Goal: Answer question/provide support: Share knowledge or assist other users

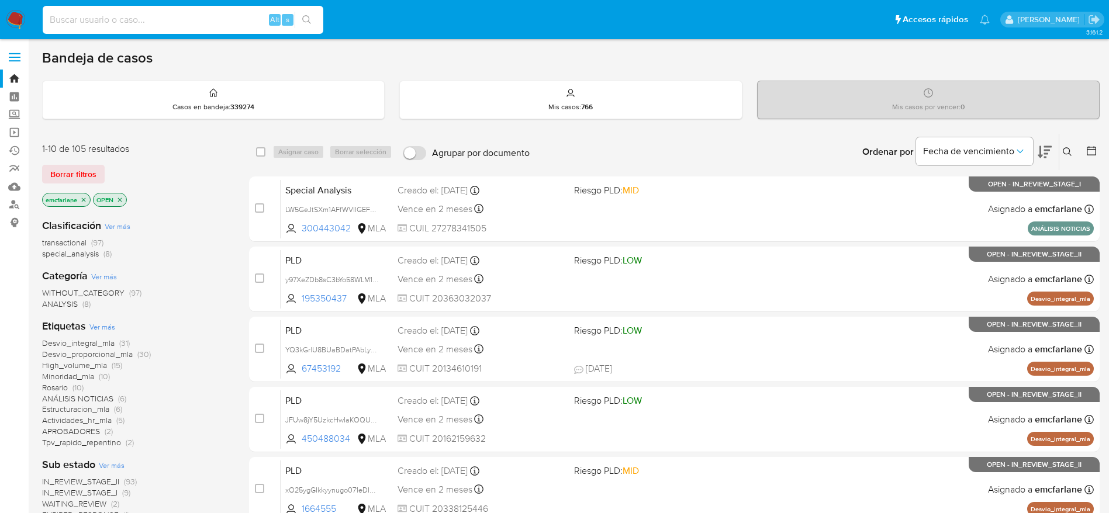
click at [173, 16] on input at bounding box center [183, 19] width 281 height 15
paste input "IkhE1YlshnDwjDCLYOwdvObP"
type input "IkhE1YlshnDwjDCLYOwdvObP"
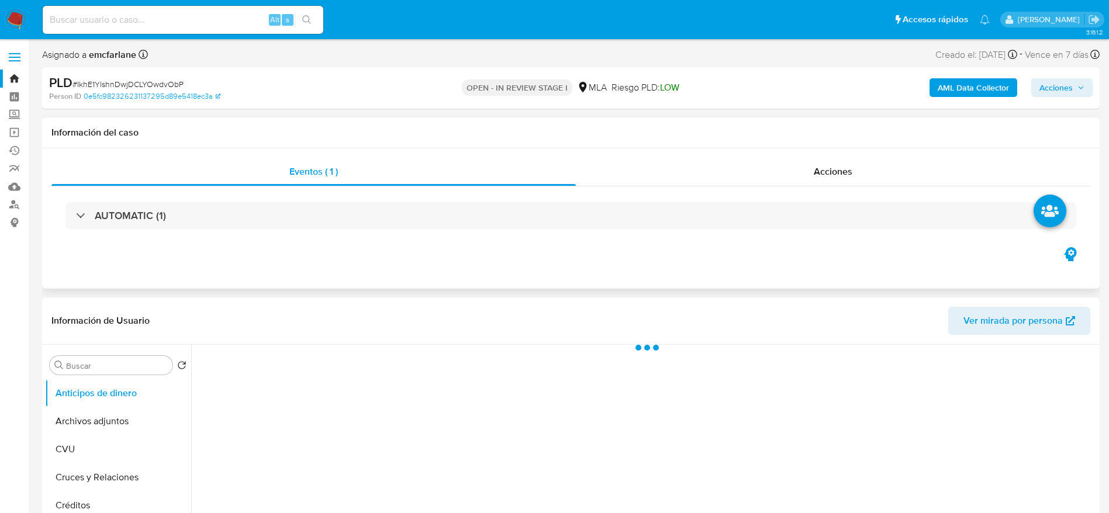
select select "10"
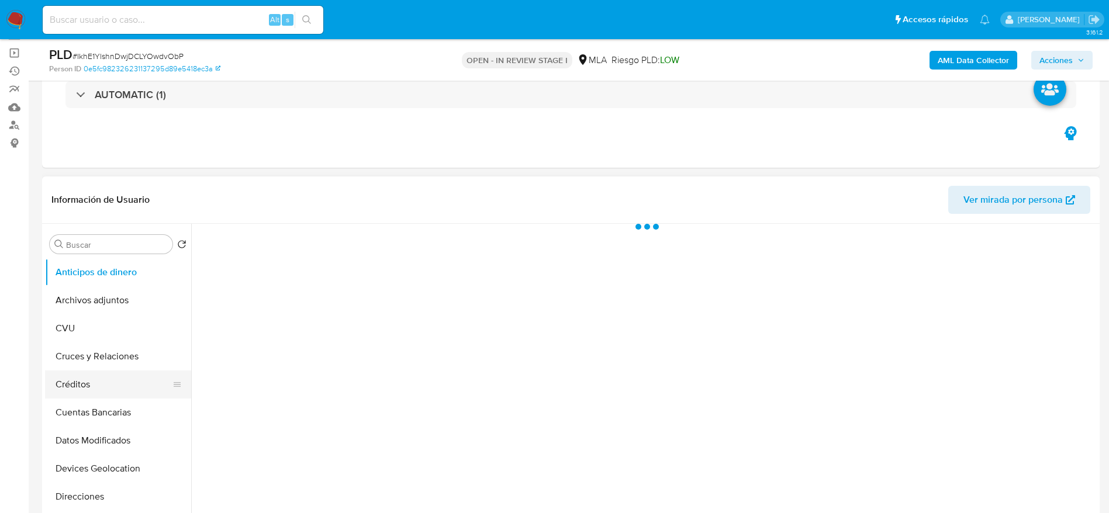
scroll to position [88, 0]
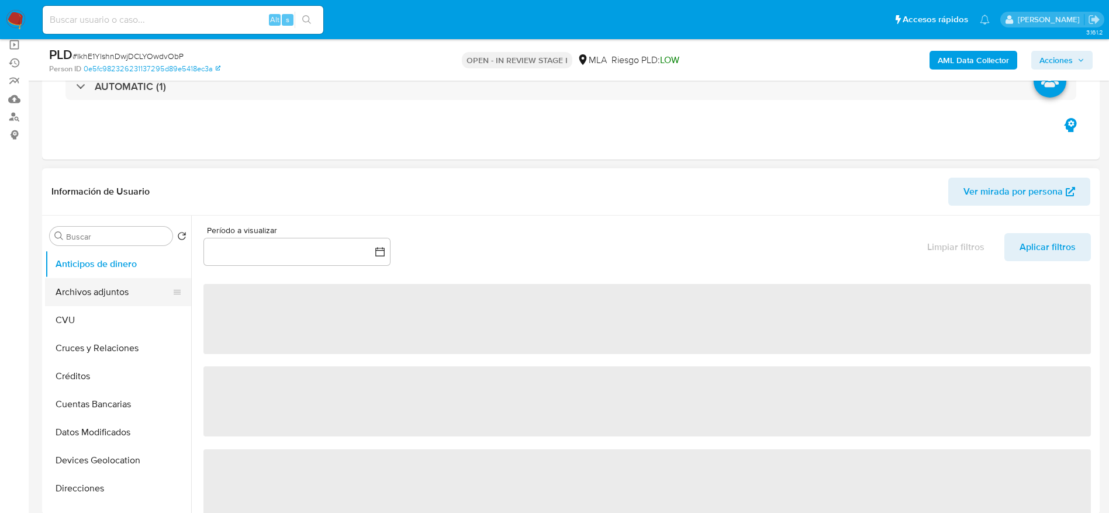
click at [94, 290] on button "Archivos adjuntos" at bounding box center [113, 292] width 137 height 28
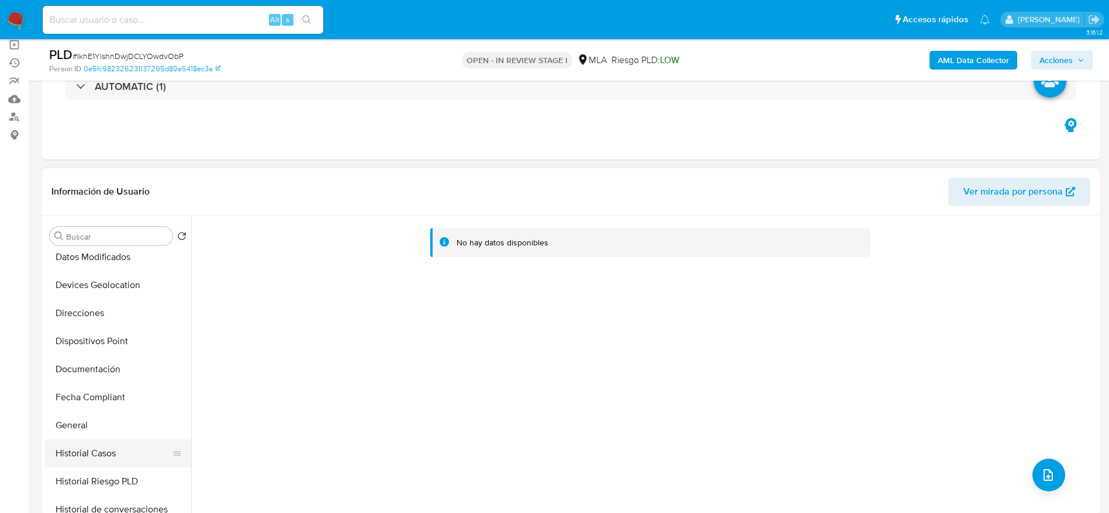
click at [103, 452] on button "Historial Casos" at bounding box center [113, 454] width 137 height 28
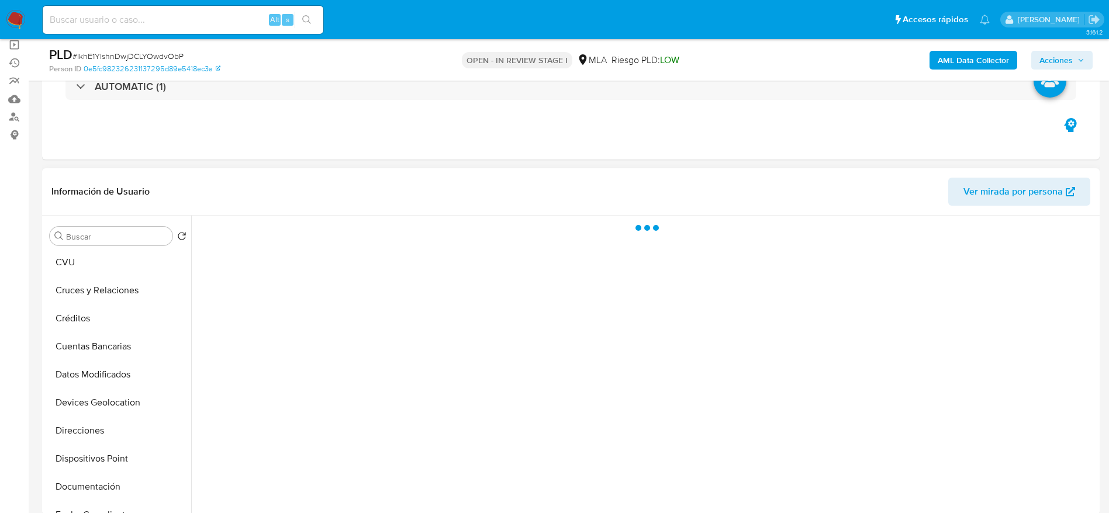
scroll to position [0, 0]
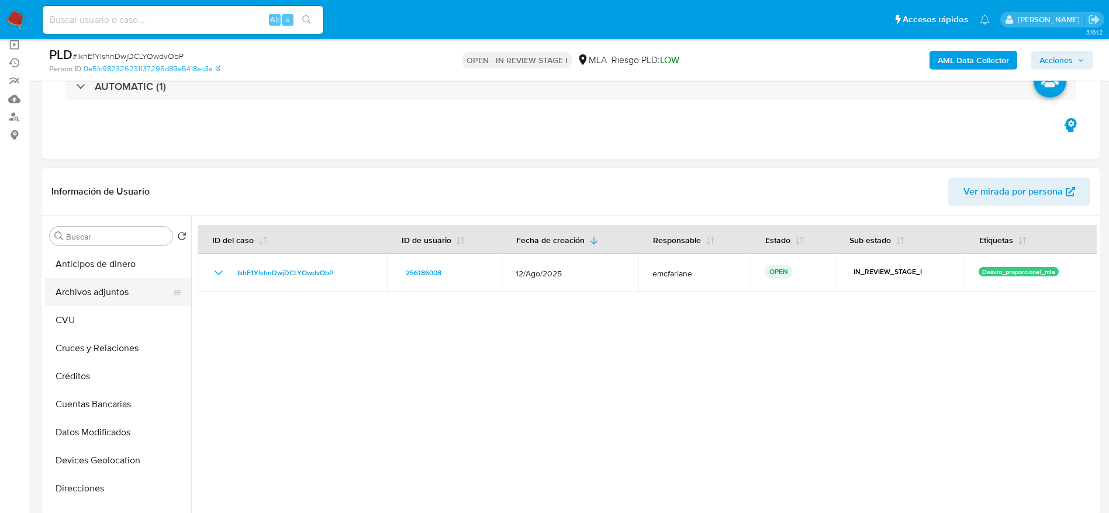
click at [96, 295] on button "Archivos adjuntos" at bounding box center [113, 292] width 137 height 28
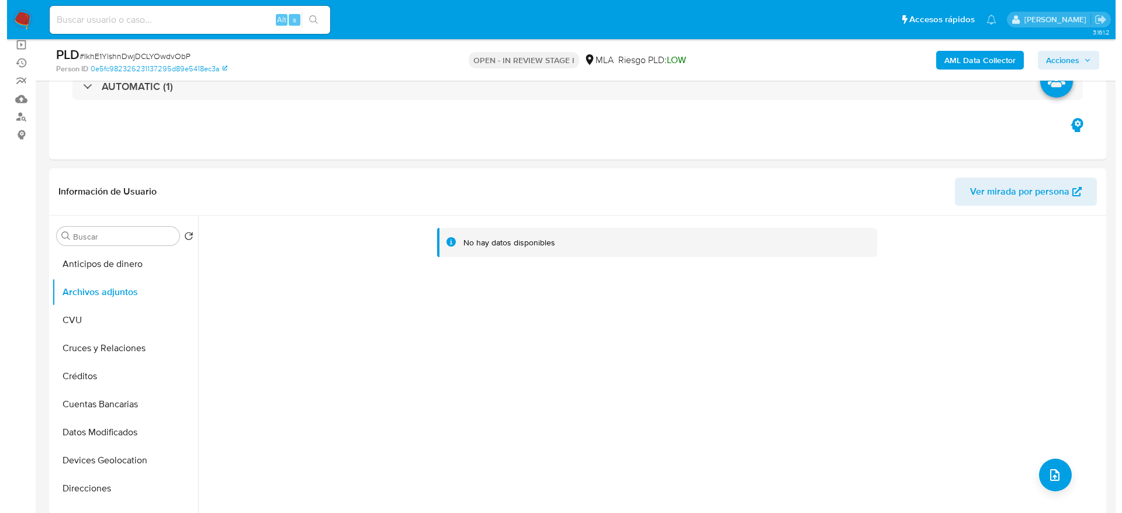
scroll to position [175, 0]
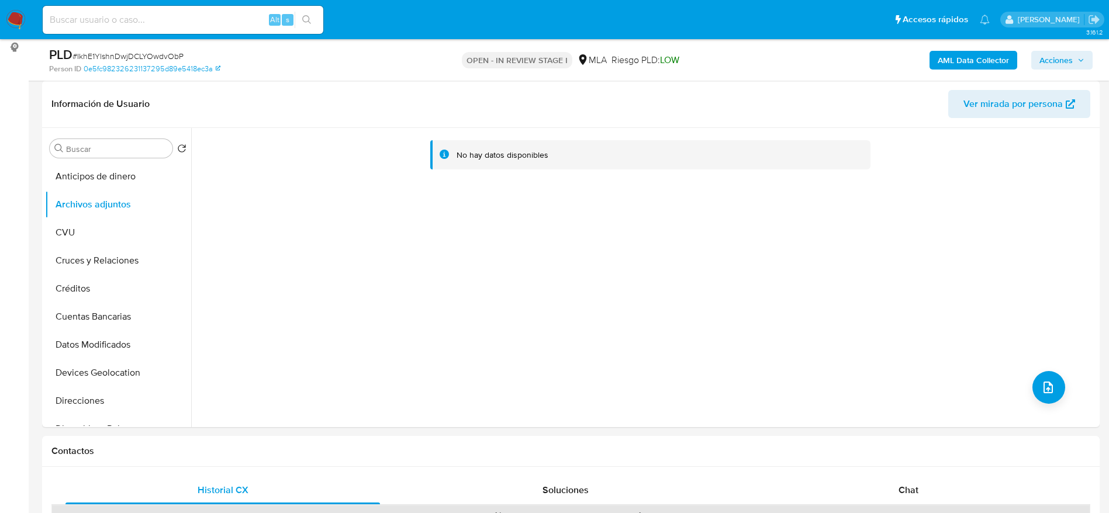
click at [959, 68] on b "AML Data Collector" at bounding box center [973, 60] width 71 height 19
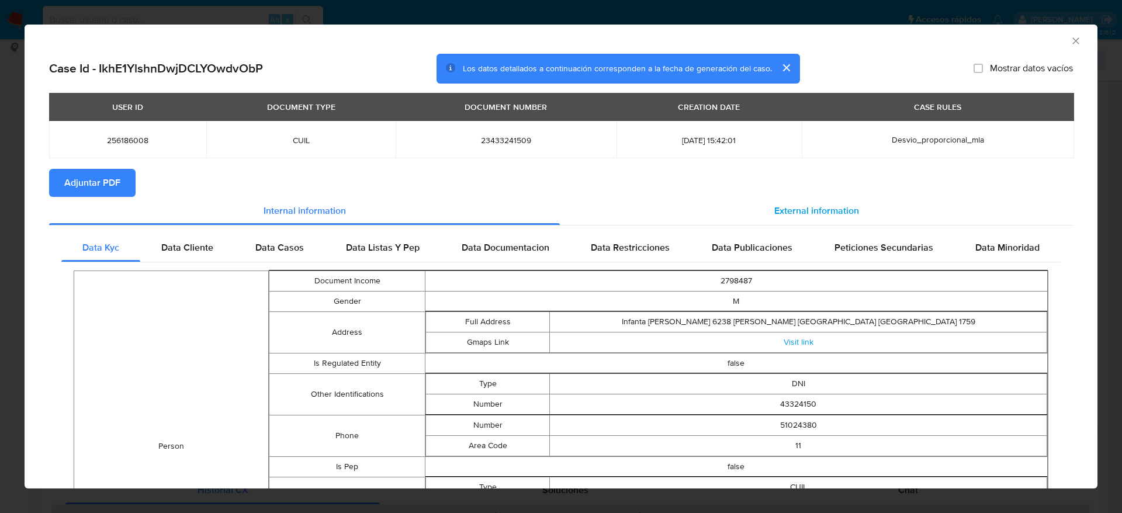
click at [831, 210] on span "External information" at bounding box center [817, 210] width 85 height 13
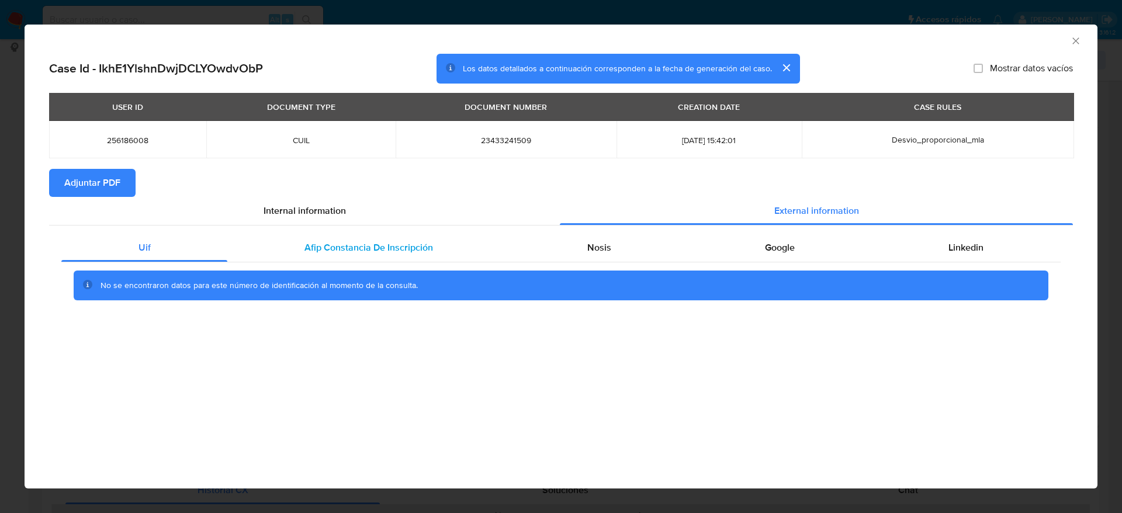
click at [339, 250] on span "Afip Constancia De Inscripción" at bounding box center [369, 247] width 129 height 13
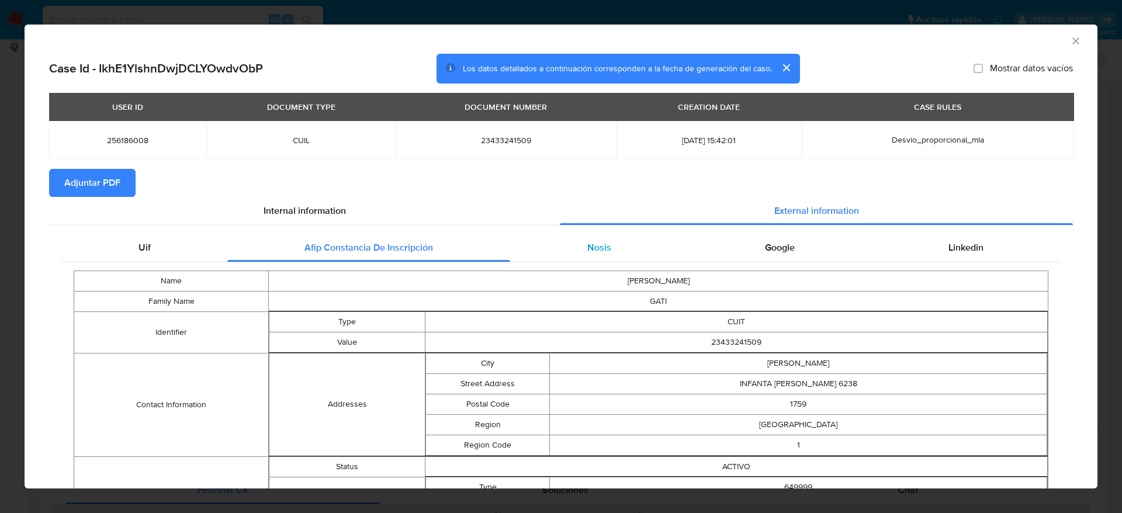
click at [572, 241] on div "Nosis" at bounding box center [599, 248] width 178 height 28
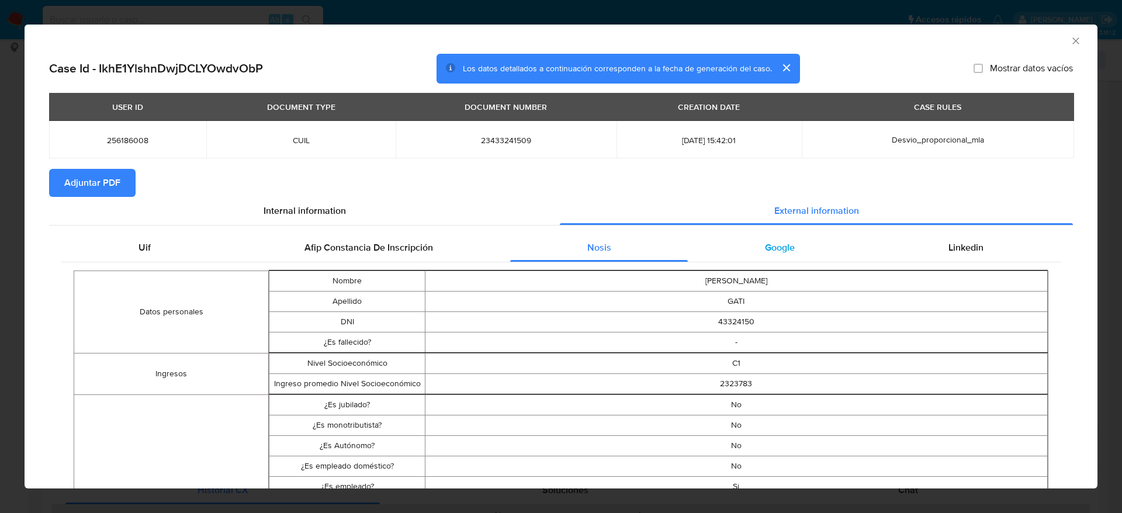
click at [765, 241] on span "Google" at bounding box center [780, 247] width 30 height 13
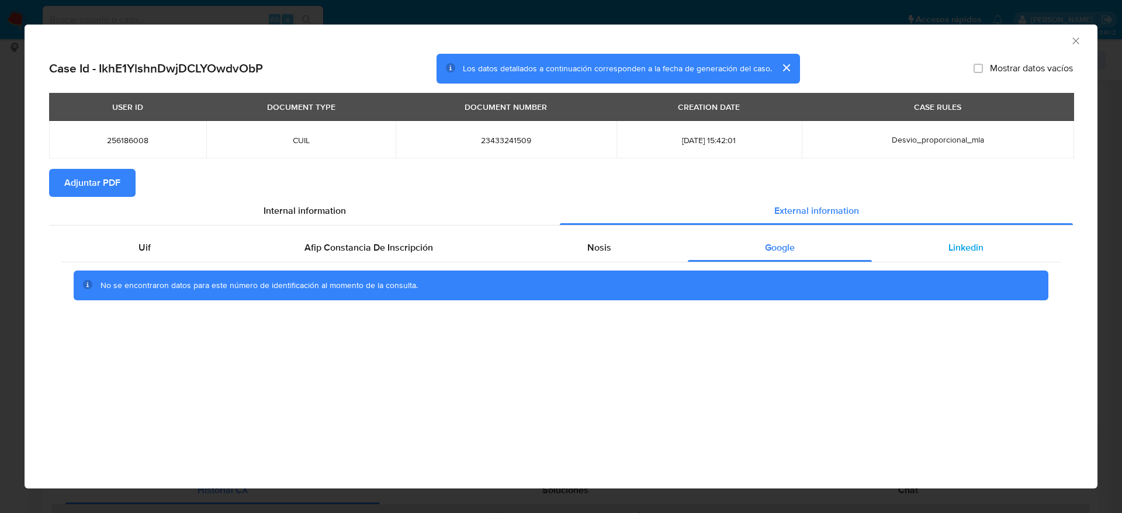
click at [963, 237] on div "Linkedin" at bounding box center [966, 248] width 189 height 28
click at [787, 233] on div "Uif Afip Constancia De Inscripción Nosis Google Linkedin No se encontraron dato…" at bounding box center [561, 272] width 1024 height 92
click at [596, 249] on span "Nosis" at bounding box center [599, 247] width 24 height 13
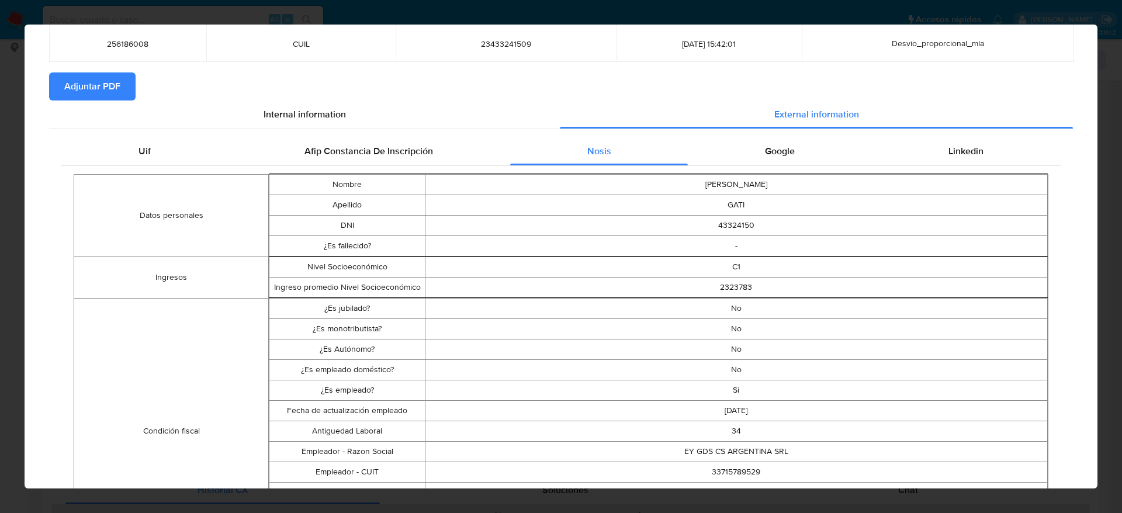
scroll to position [0, 0]
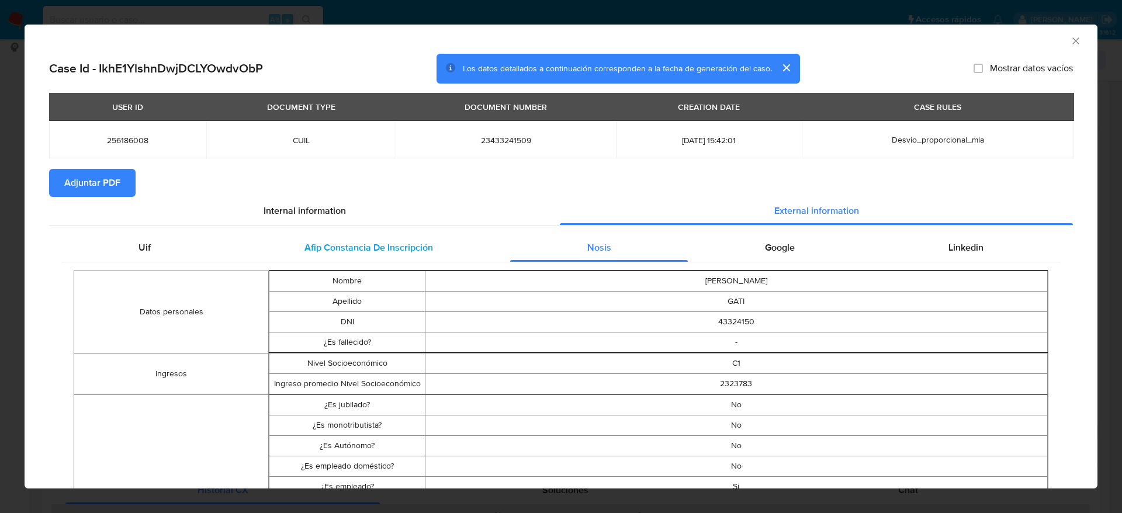
click at [355, 246] on span "Afip Constancia De Inscripción" at bounding box center [369, 247] width 129 height 13
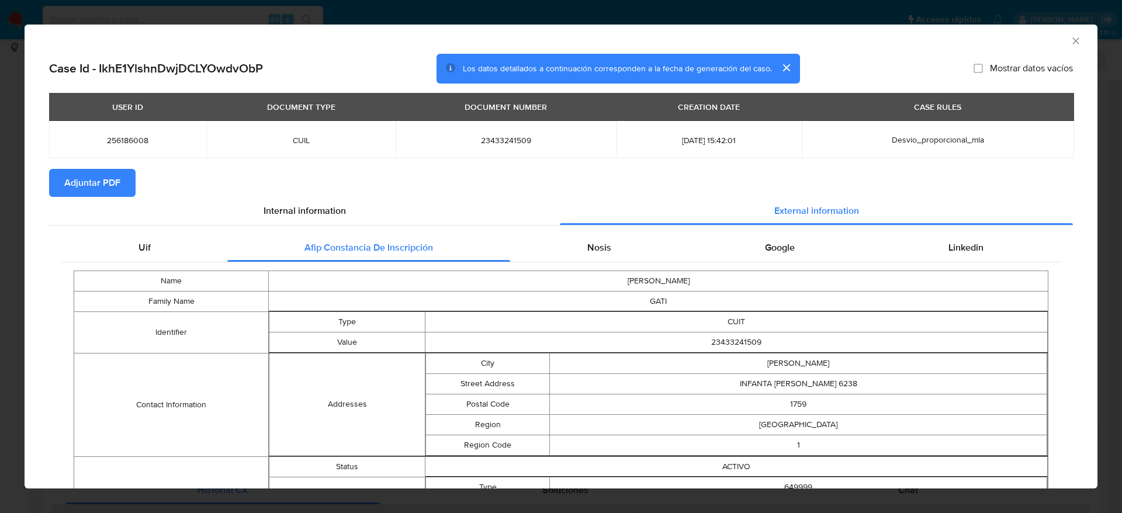
click at [101, 188] on span "Adjuntar PDF" at bounding box center [92, 183] width 56 height 26
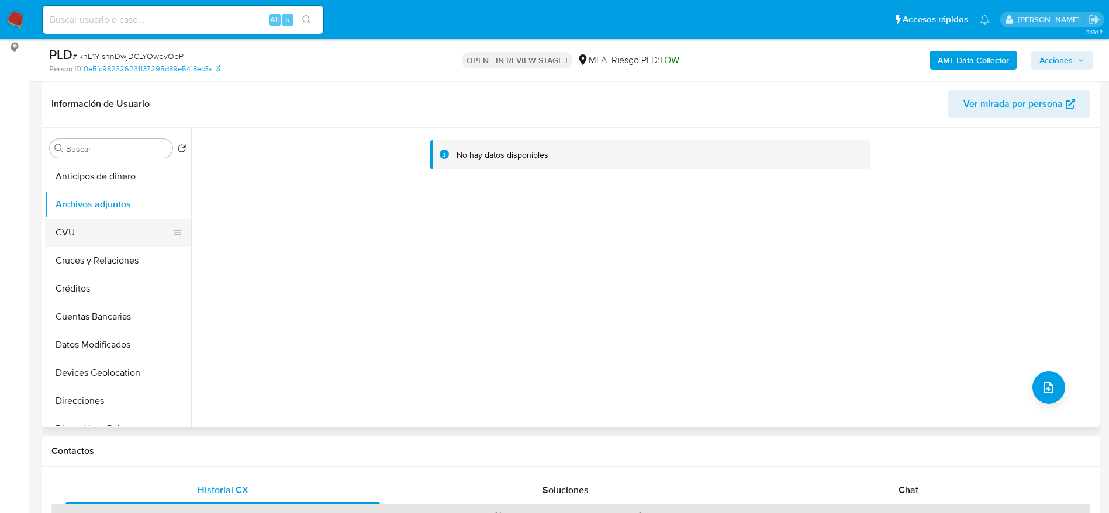
click at [103, 224] on button "CVU" at bounding box center [113, 233] width 137 height 28
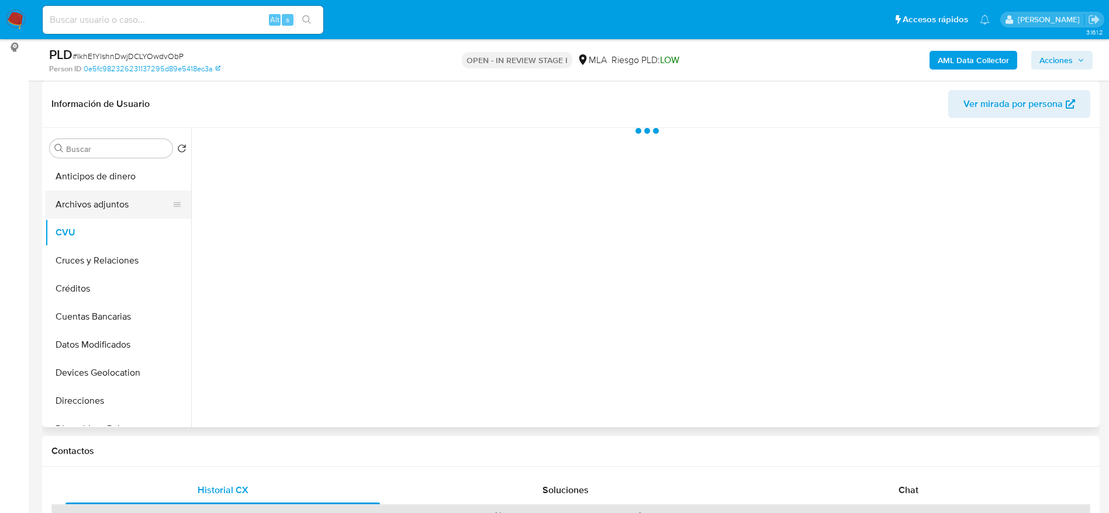
click at [99, 207] on button "Archivos adjuntos" at bounding box center [113, 205] width 137 height 28
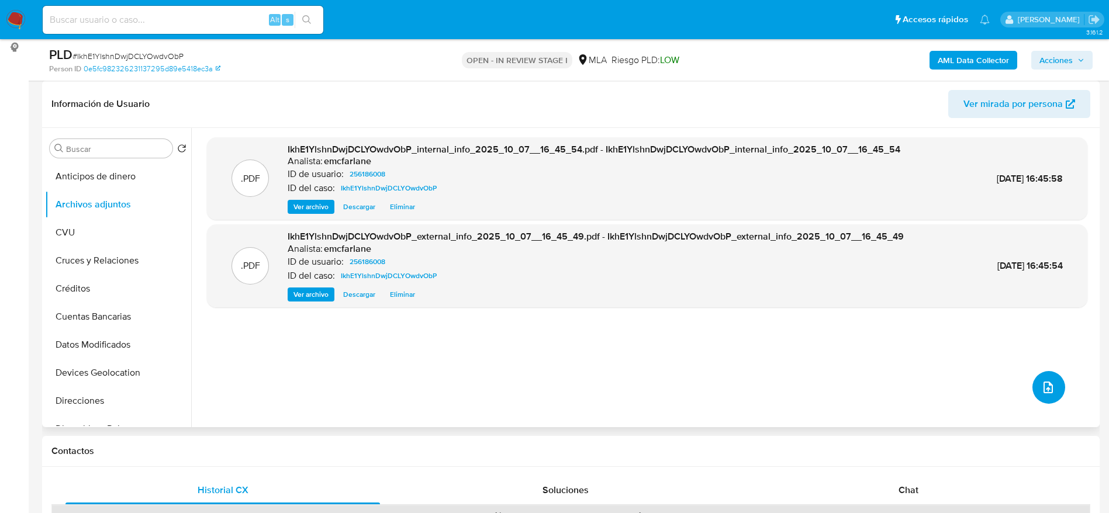
click at [1041, 386] on icon "upload-file" at bounding box center [1048, 388] width 14 height 14
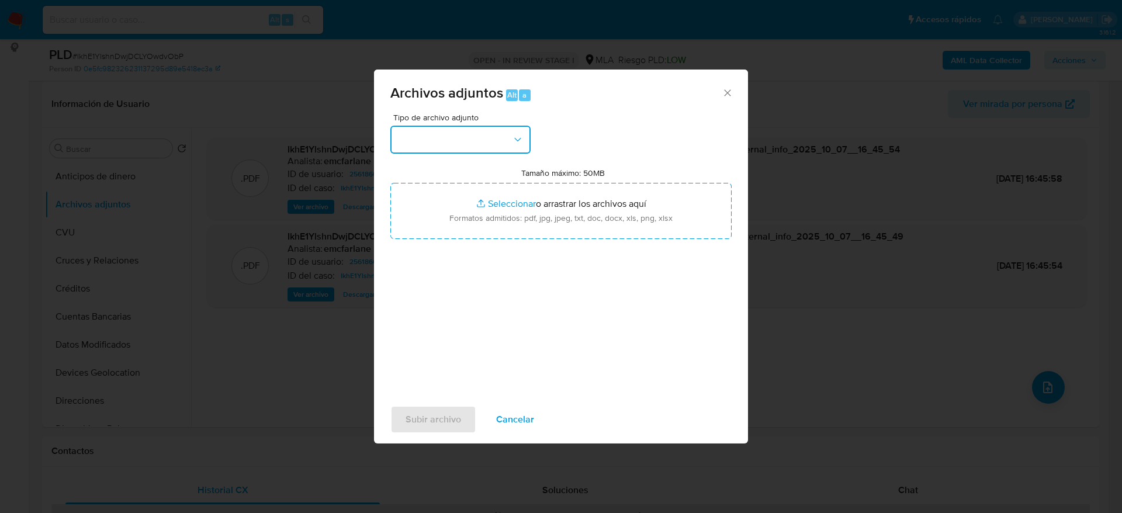
click at [500, 140] on button "button" at bounding box center [460, 140] width 140 height 28
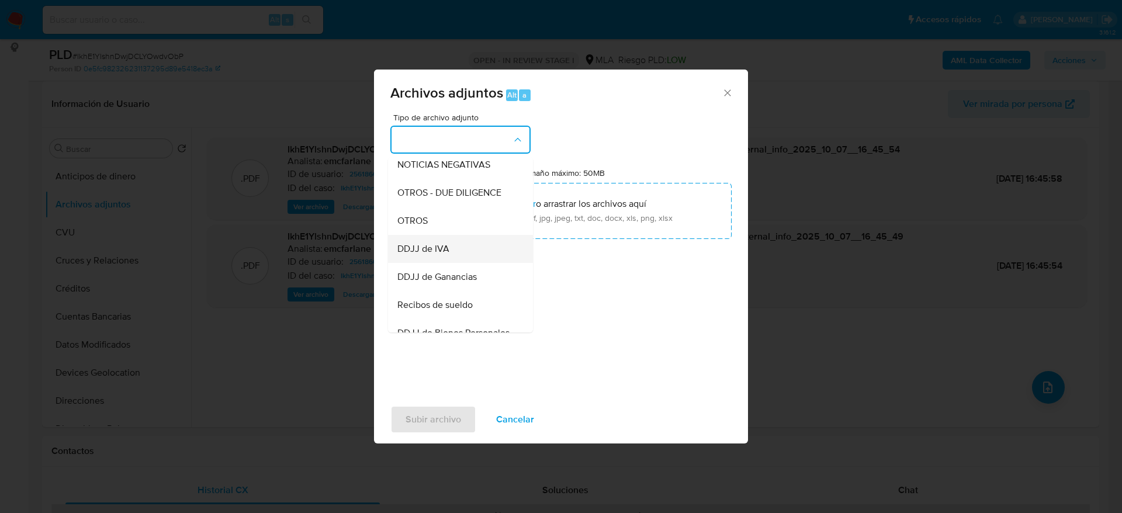
scroll to position [175, 0]
click at [412, 226] on span "OTROS" at bounding box center [412, 221] width 30 height 12
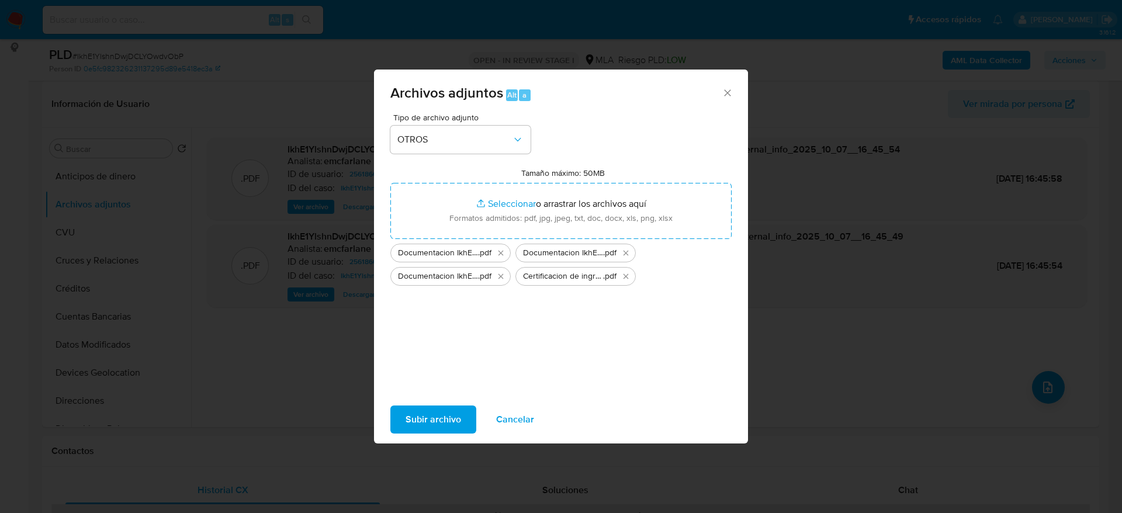
click at [435, 415] on span "Subir archivo" at bounding box center [434, 420] width 56 height 26
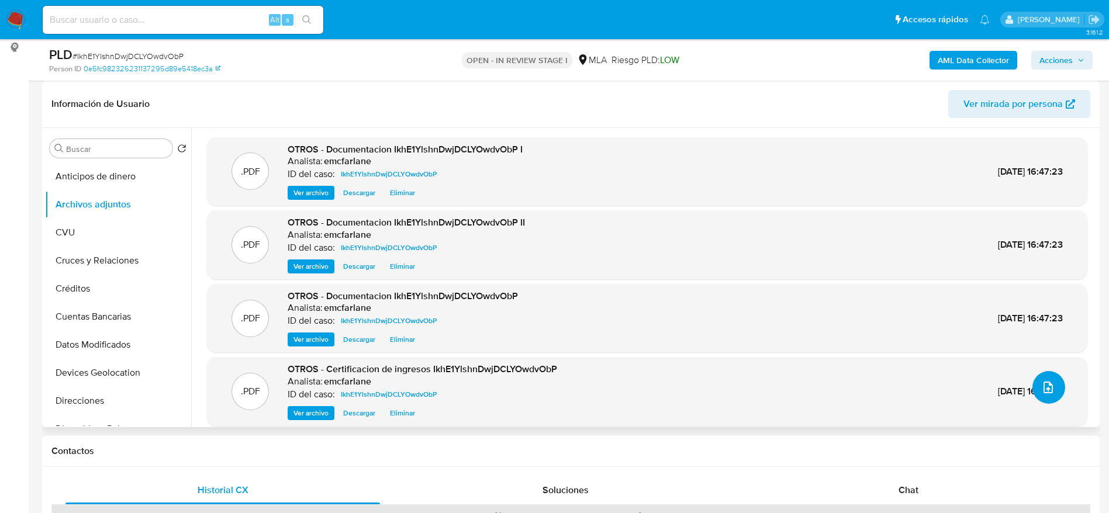
click at [1051, 385] on button "upload-file" at bounding box center [1048, 387] width 33 height 33
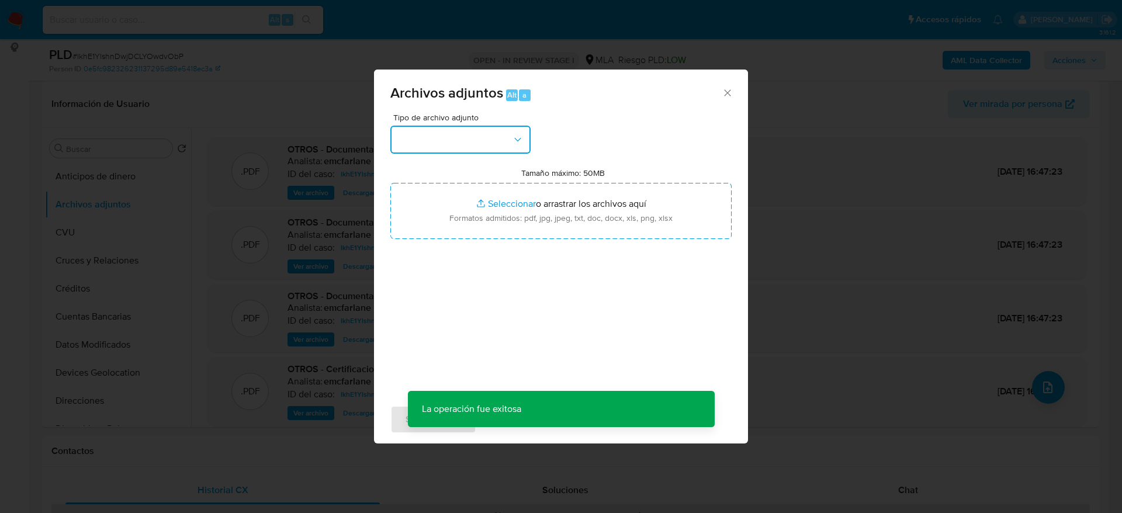
click at [479, 147] on button "button" at bounding box center [460, 140] width 140 height 28
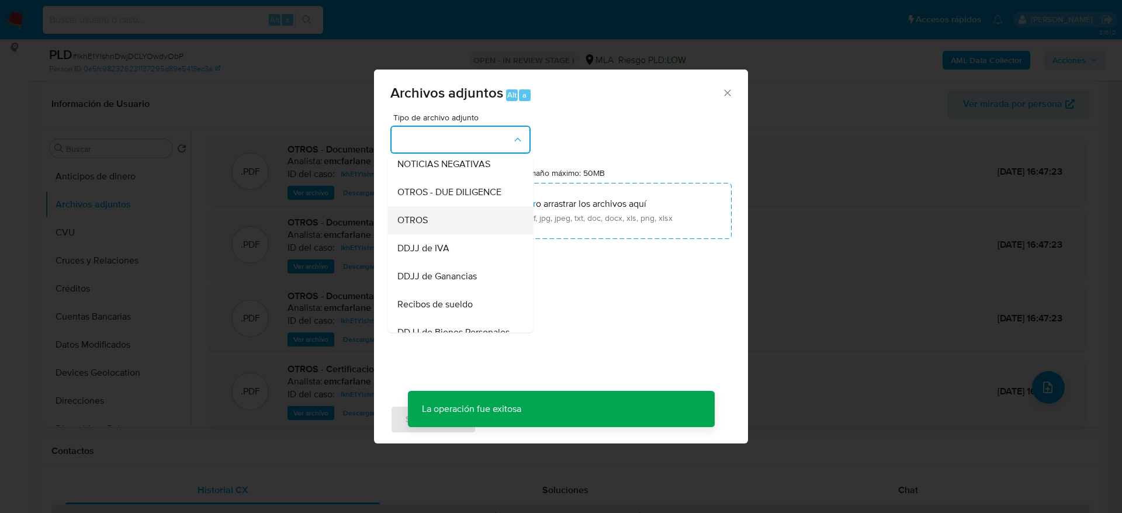
click at [424, 226] on span "OTROS" at bounding box center [412, 221] width 30 height 12
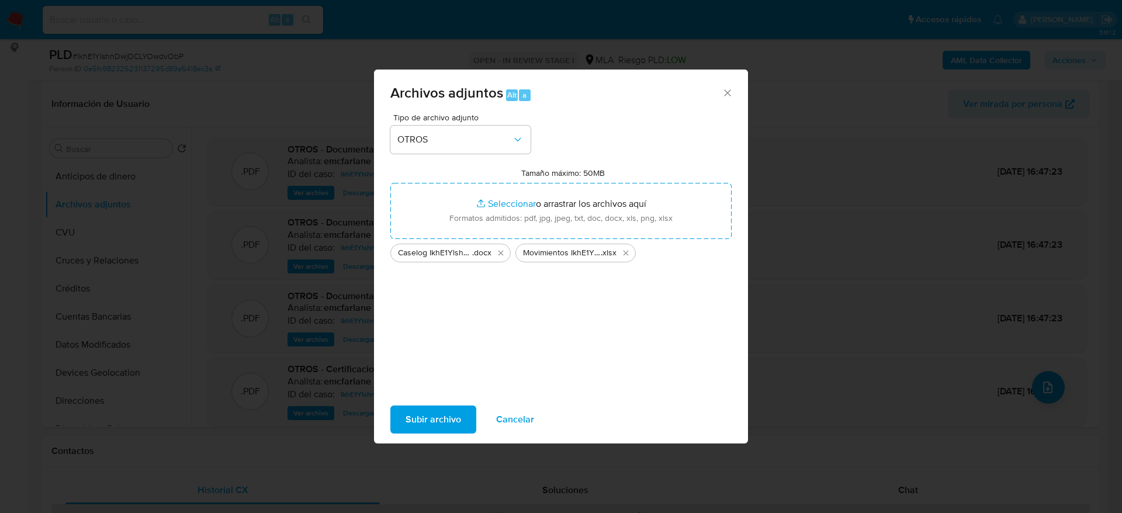
click at [419, 416] on span "Subir archivo" at bounding box center [434, 420] width 56 height 26
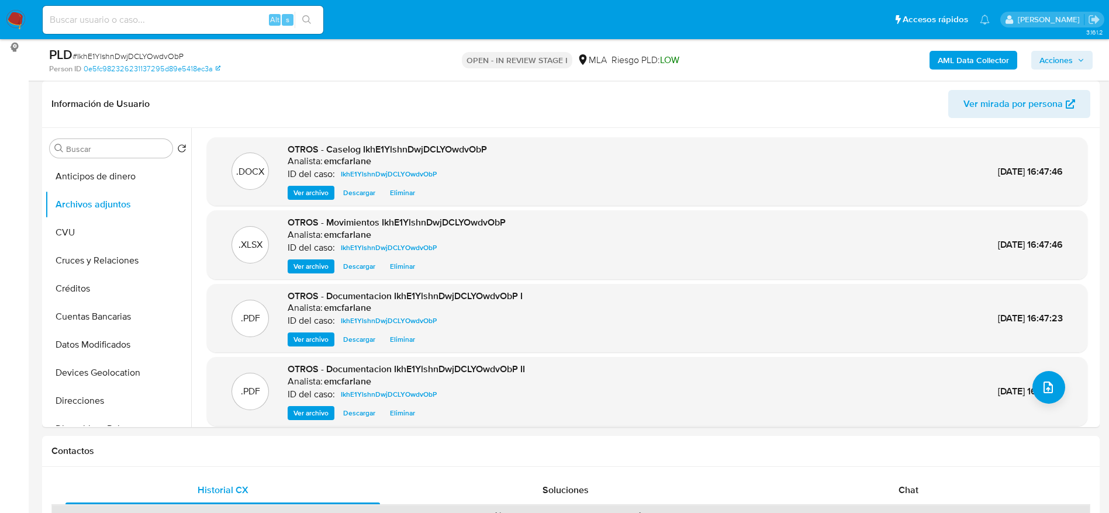
click at [779, 78] on div "PLD # IkhE1YlshnDwjDCLYOwdvObP Person ID 0e5fc982326231137295d89e5418ec3a OPEN …" at bounding box center [570, 60] width 1057 height 42
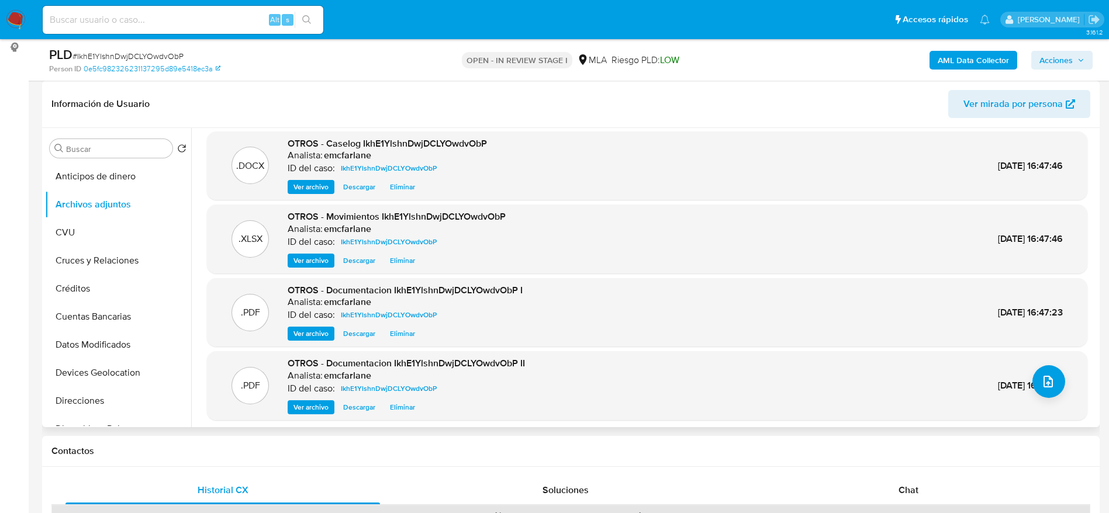
scroll to position [9, 0]
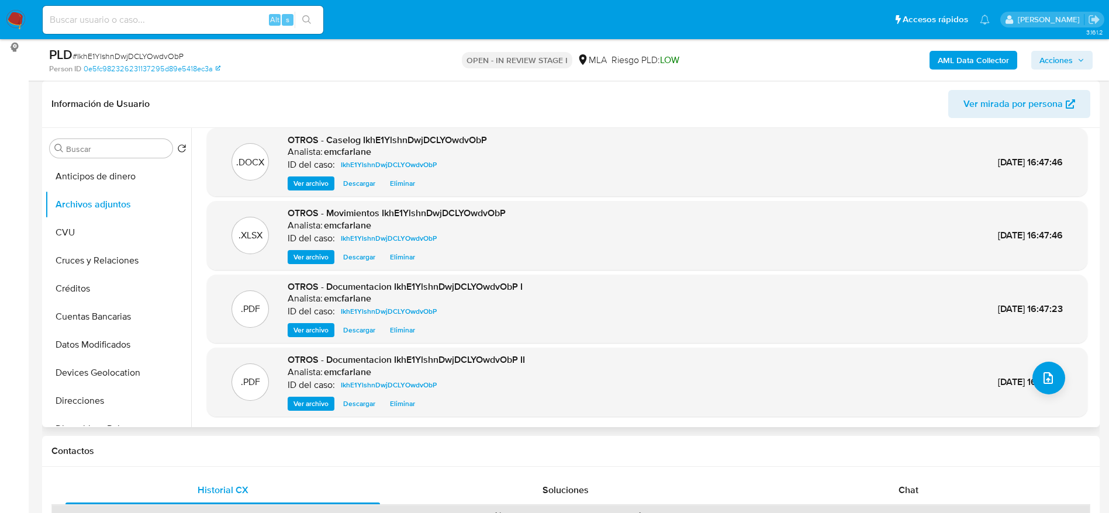
drag, startPoint x: 891, startPoint y: 496, endPoint x: 732, endPoint y: 395, distance: 188.4
click at [890, 494] on div "Chat" at bounding box center [908, 490] width 314 height 28
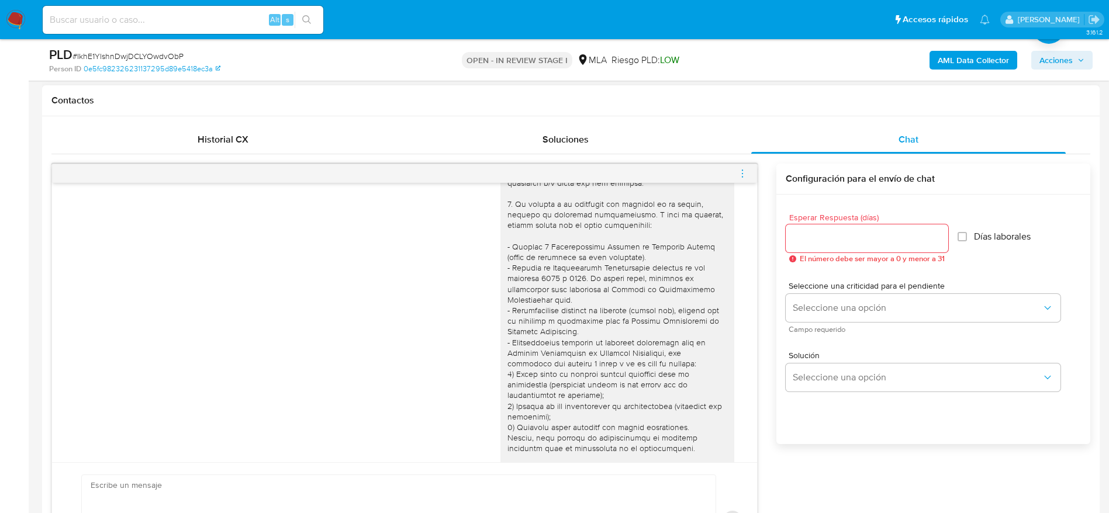
scroll to position [934, 0]
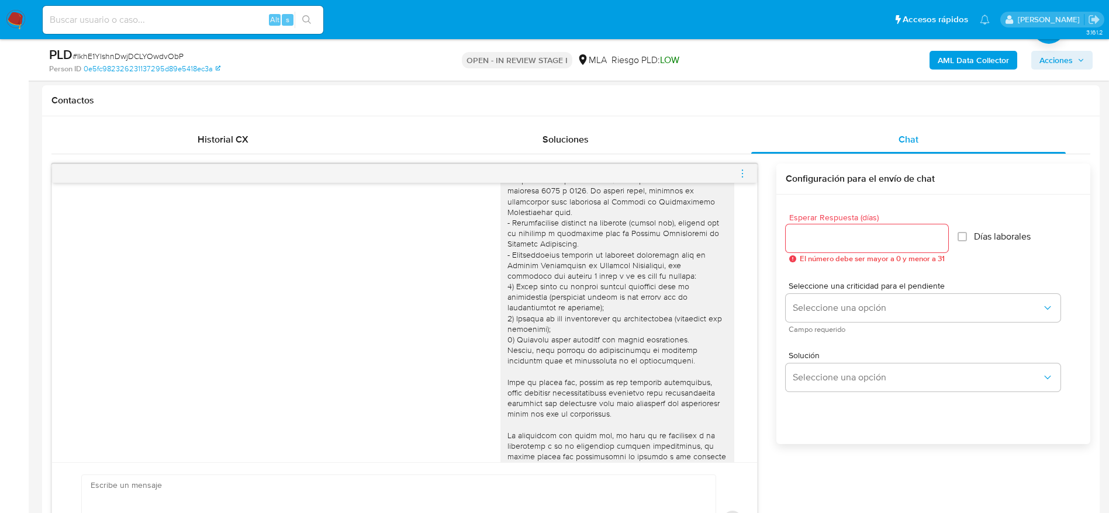
drag, startPoint x: 741, startPoint y: 171, endPoint x: 734, endPoint y: 173, distance: 7.2
click at [741, 171] on icon "menu-action" at bounding box center [742, 173] width 11 height 11
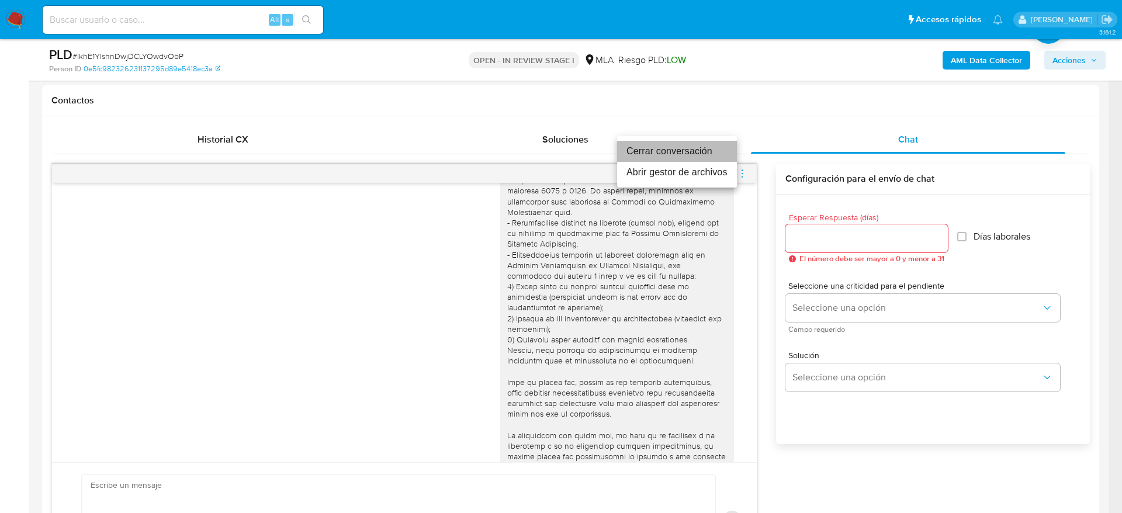
click at [697, 149] on li "Cerrar conversación" at bounding box center [677, 151] width 120 height 21
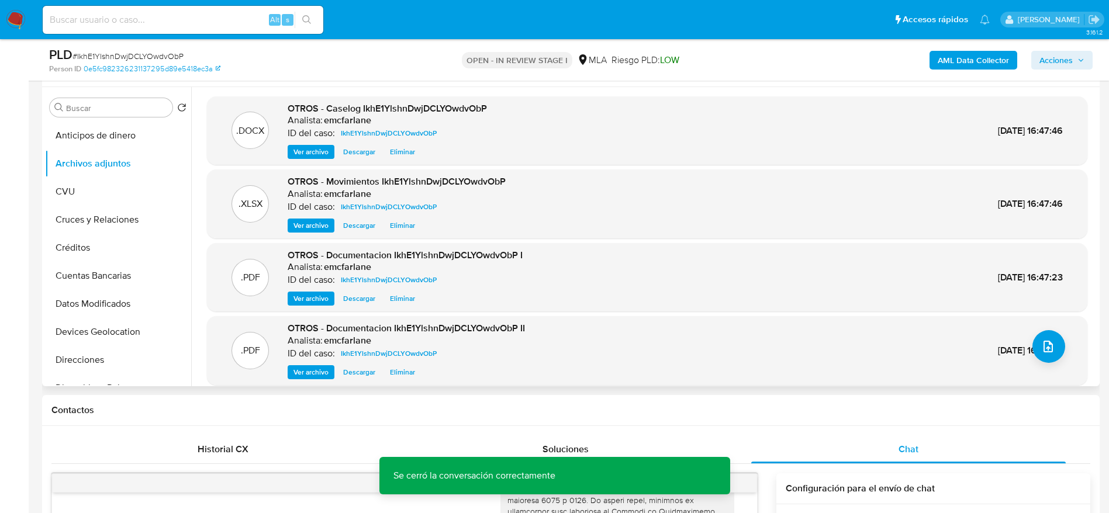
scroll to position [0, 0]
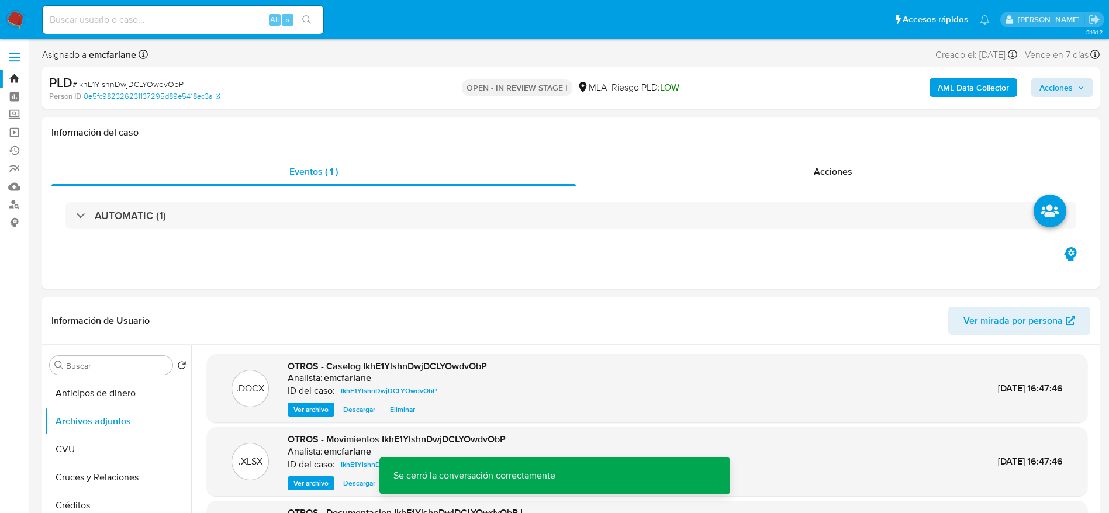
click at [1069, 81] on div "AML Data Collector Acciones" at bounding box center [920, 87] width 345 height 27
drag, startPoint x: 1069, startPoint y: 87, endPoint x: 1032, endPoint y: 92, distance: 36.6
click at [1069, 87] on span "Acciones" at bounding box center [1055, 87] width 33 height 19
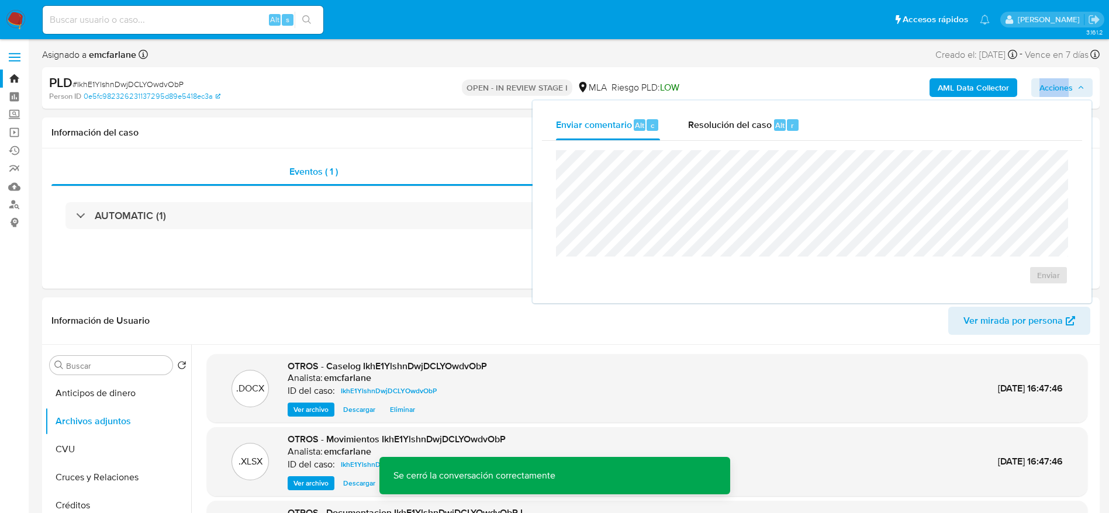
click at [763, 129] on span "Resolución del caso" at bounding box center [730, 124] width 84 height 13
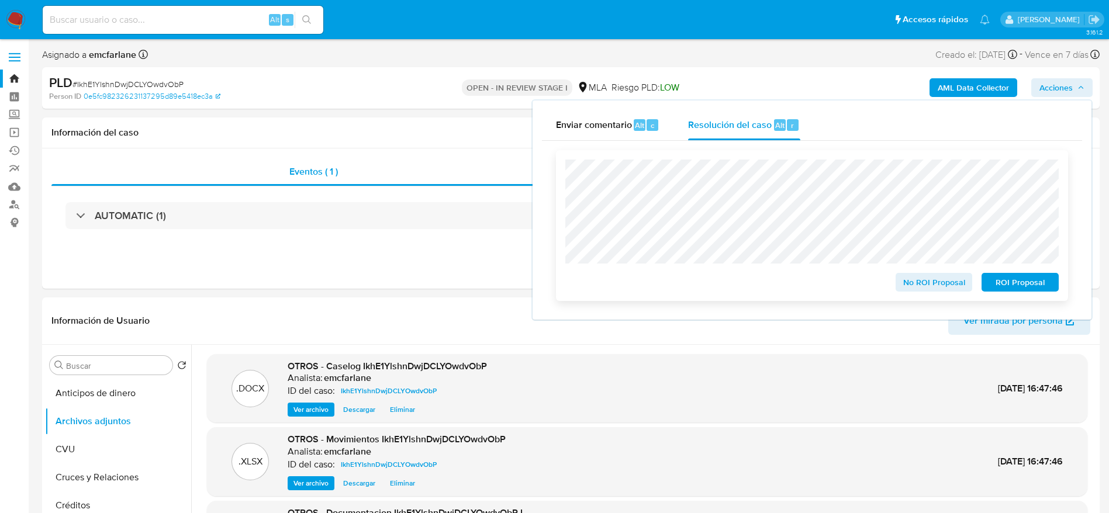
click at [928, 285] on span "No ROI Proposal" at bounding box center [934, 282] width 61 height 16
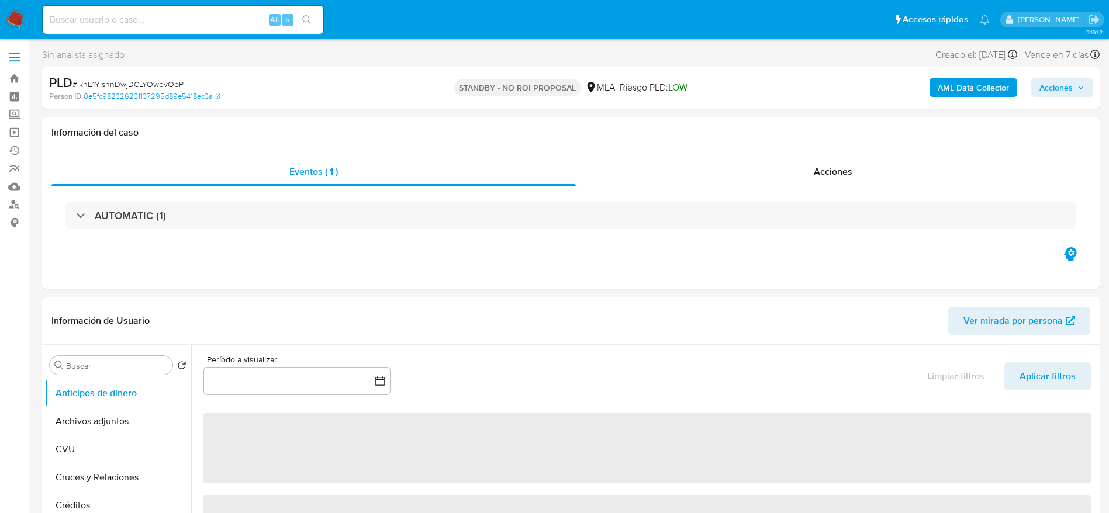
select select "10"
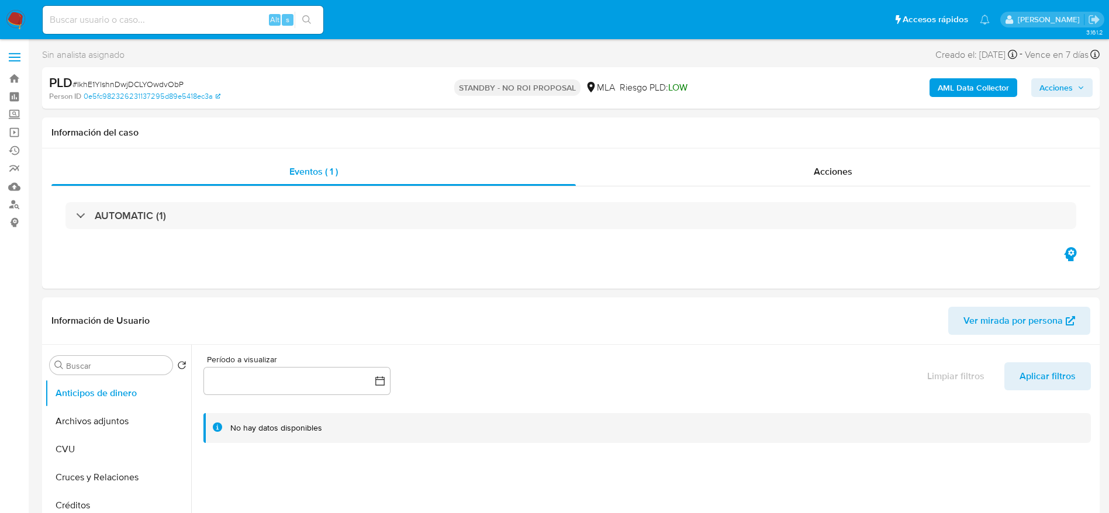
click at [184, 9] on div "Alt s" at bounding box center [183, 20] width 281 height 28
click at [196, 26] on input at bounding box center [183, 19] width 281 height 15
paste input "uaseMQBPhcXPu8mUAOZOw7Ql"
type input "uaseMQBPhcXPu8mUAOZOw7Ql"
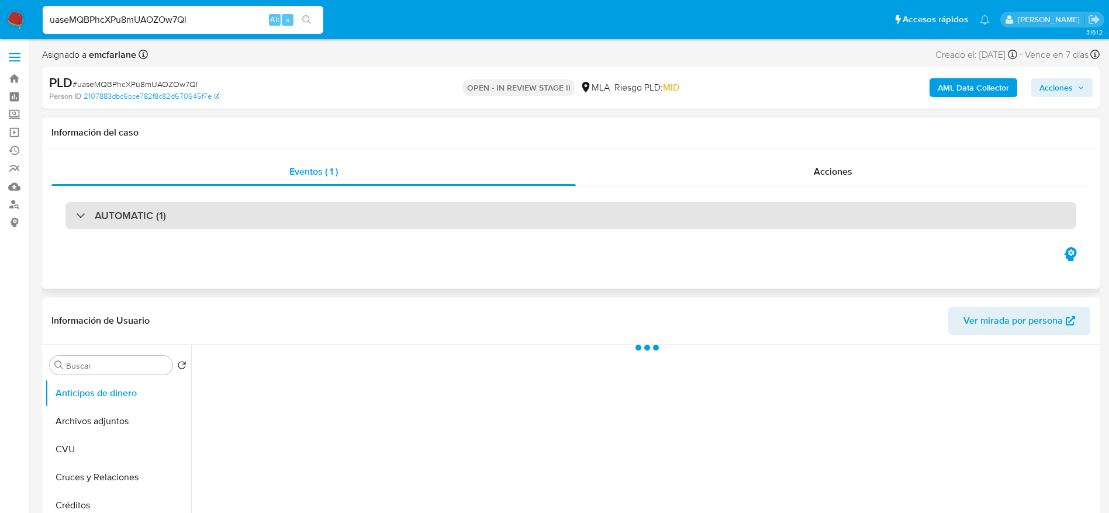
select select "10"
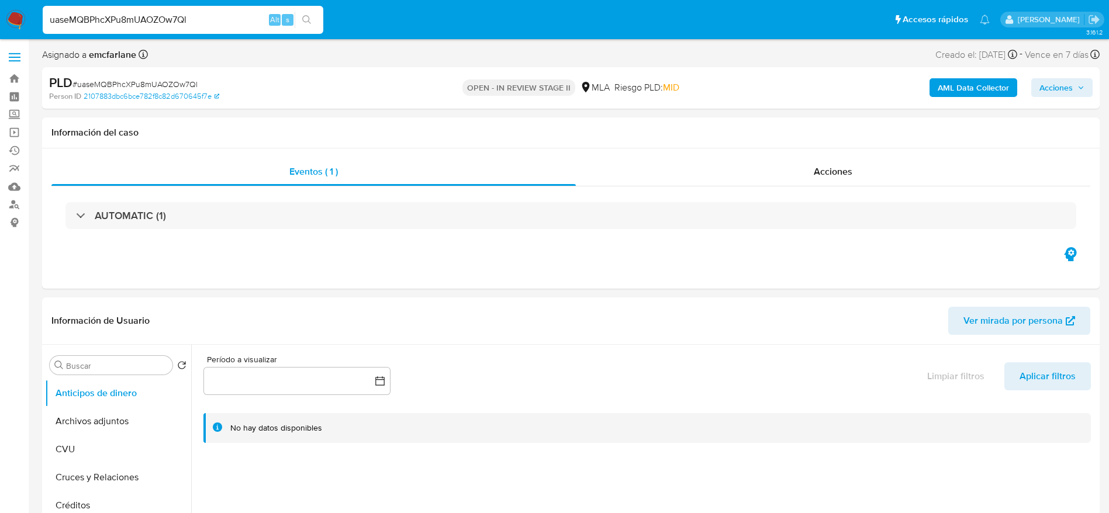
drag, startPoint x: 1055, startPoint y: 84, endPoint x: 1039, endPoint y: 88, distance: 16.3
click at [1048, 87] on span "Acciones" at bounding box center [1055, 87] width 33 height 19
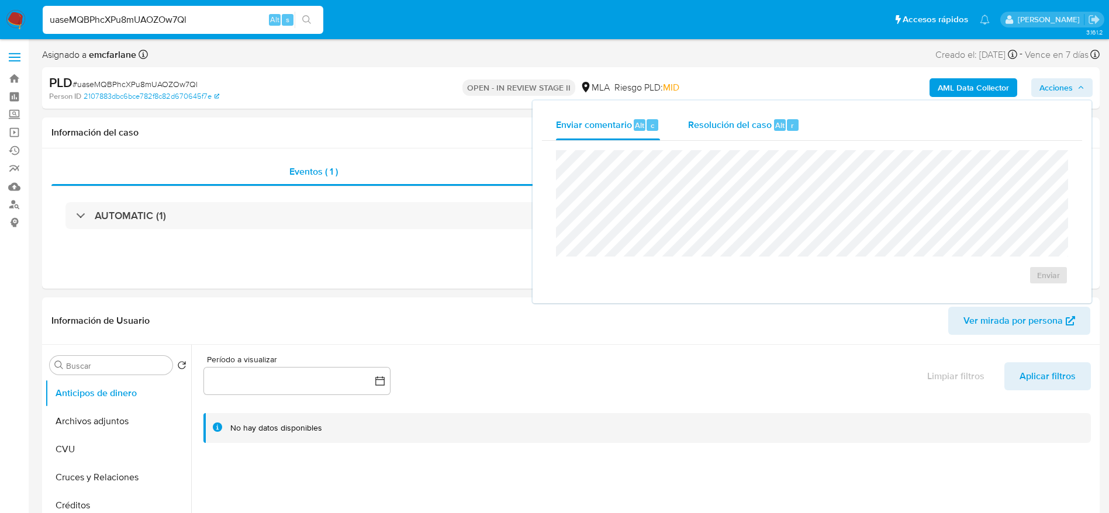
click at [739, 130] on span "Resolución del caso" at bounding box center [730, 124] width 84 height 13
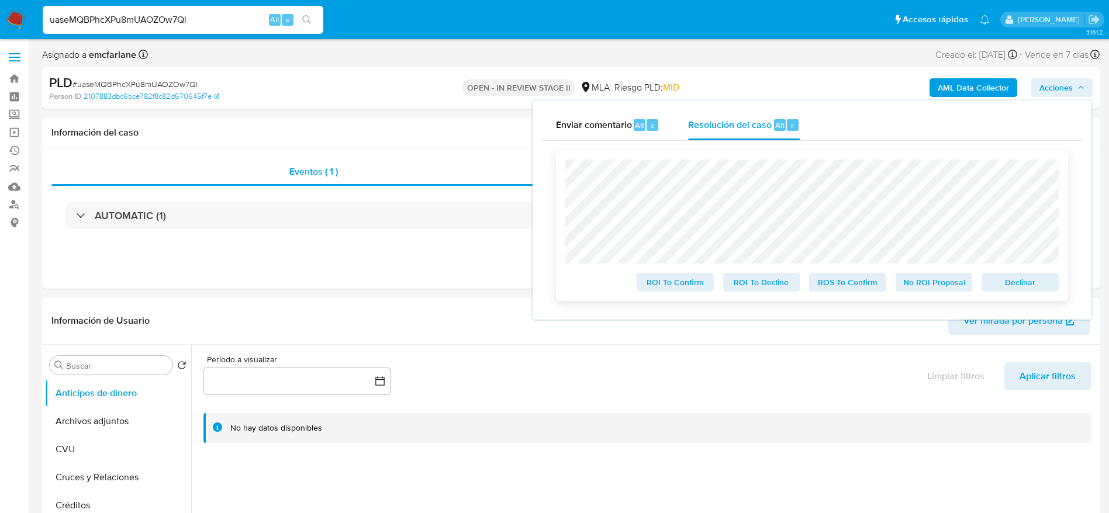
click at [1009, 277] on span "Declinar" at bounding box center [1020, 282] width 61 height 16
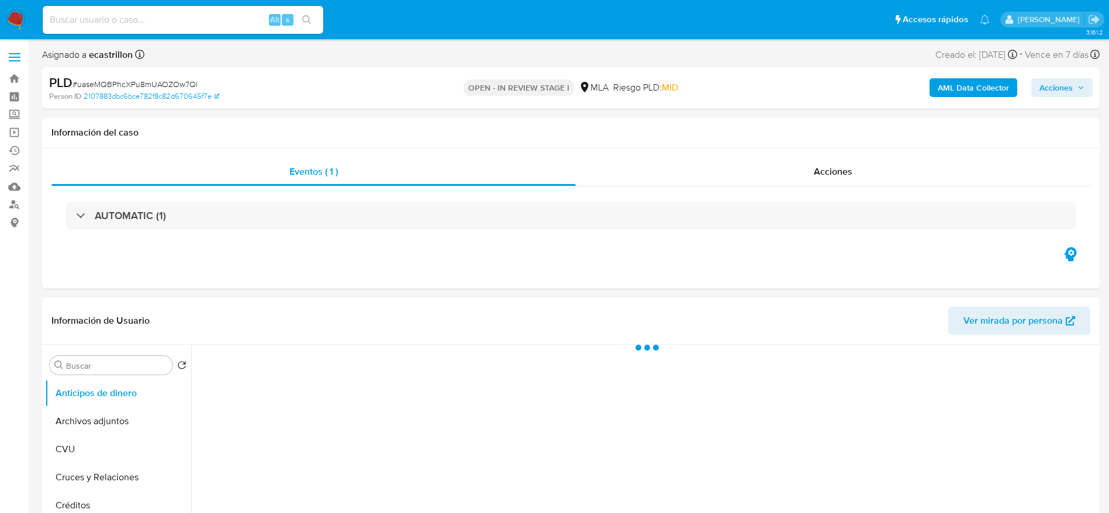
click at [137, 84] on span "# uaseMQBPhcXPu8mUAOZOw7Ql" at bounding box center [134, 84] width 125 height 12
copy span "uaseMQBPhcXPu8mUAOZOw7Ql"
select select "10"
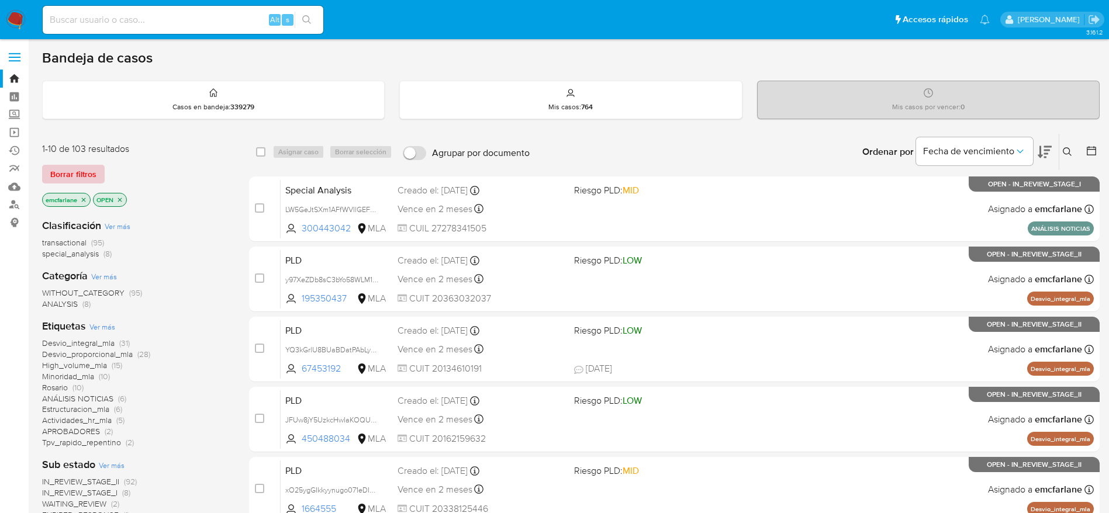
click at [83, 176] on span "Borrar filtros" at bounding box center [73, 174] width 46 height 16
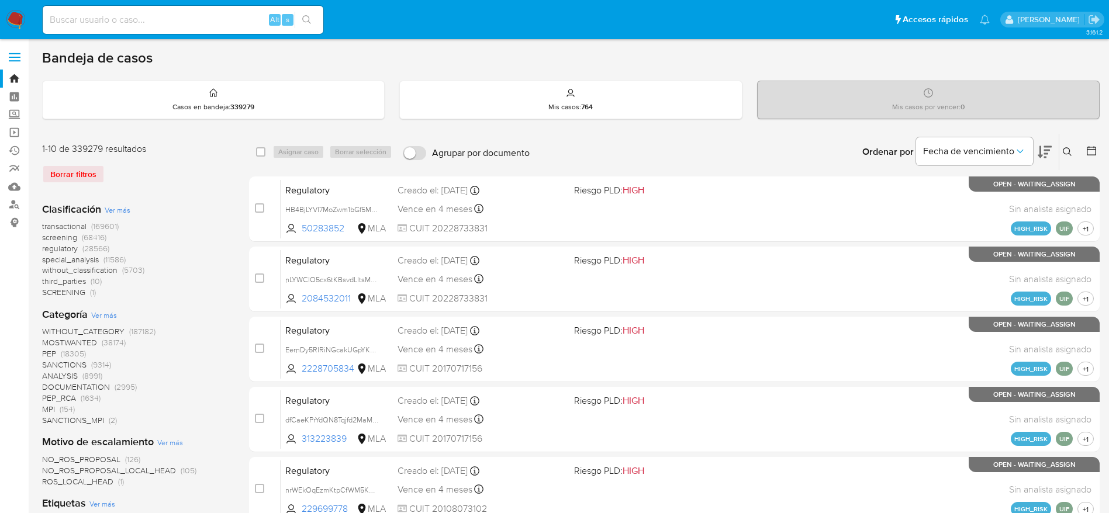
drag, startPoint x: 1063, startPoint y: 149, endPoint x: 1056, endPoint y: 153, distance: 7.6
click at [1062, 150] on button at bounding box center [1068, 152] width 19 height 14
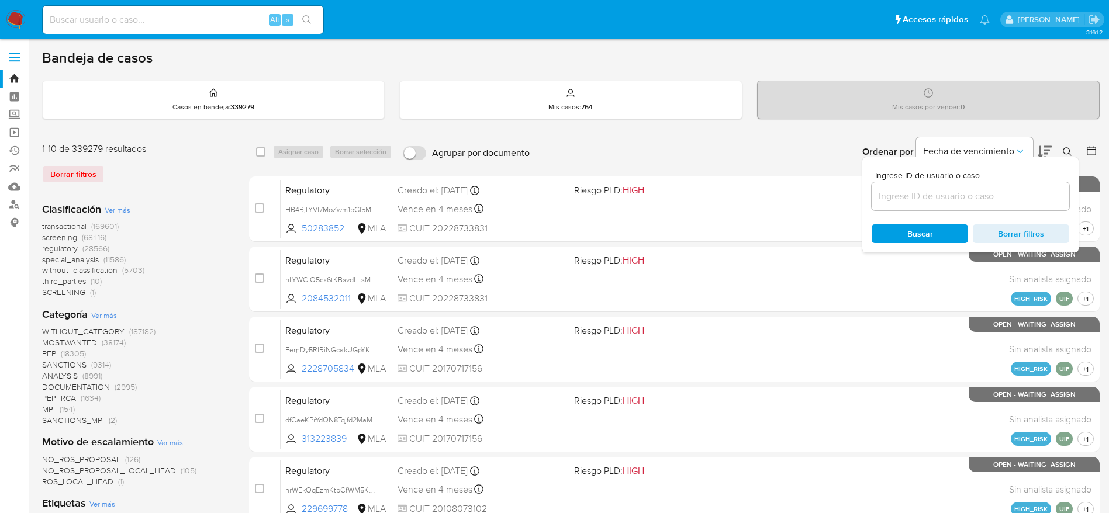
click at [925, 191] on input at bounding box center [971, 196] width 198 height 15
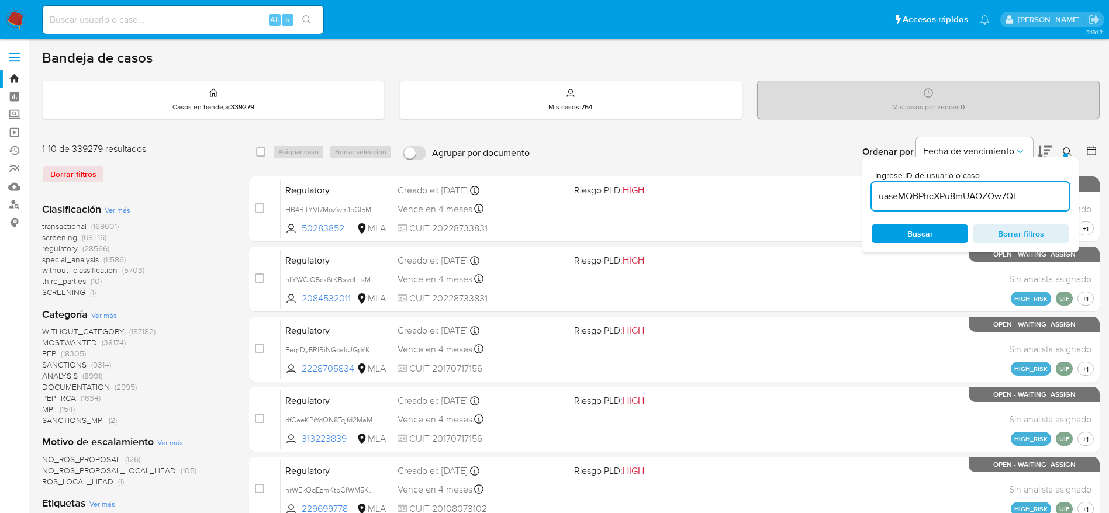
type input "uaseMQBPhcXPu8mUAOZOw7Ql"
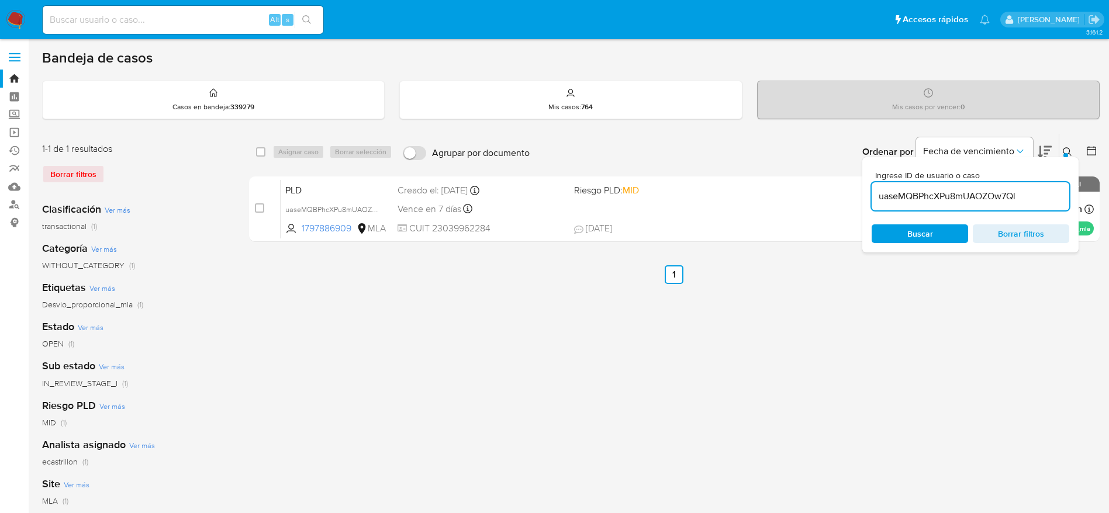
click at [255, 154] on div "select-all-cases-checkbox Asignar caso Borrar selección Agrupar por documento O…" at bounding box center [674, 152] width 850 height 36
click at [262, 150] on input "checkbox" at bounding box center [260, 151] width 9 height 9
checkbox input "true"
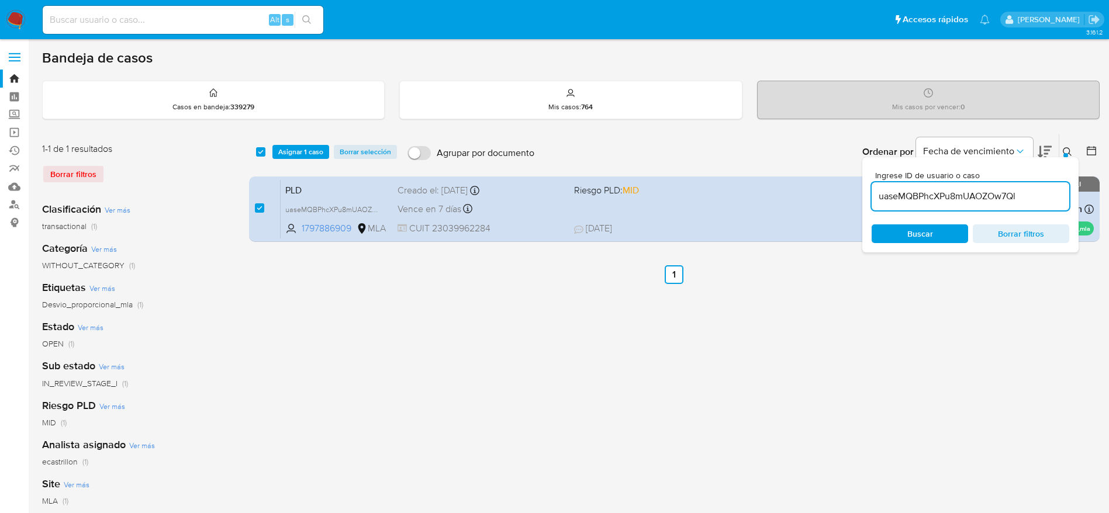
click at [301, 163] on div "select-all-cases-checkbox Asignar 1 caso Borrar selección Agrupar por documento…" at bounding box center [674, 152] width 850 height 36
click at [299, 154] on span "Asignar 1 caso" at bounding box center [300, 152] width 45 height 12
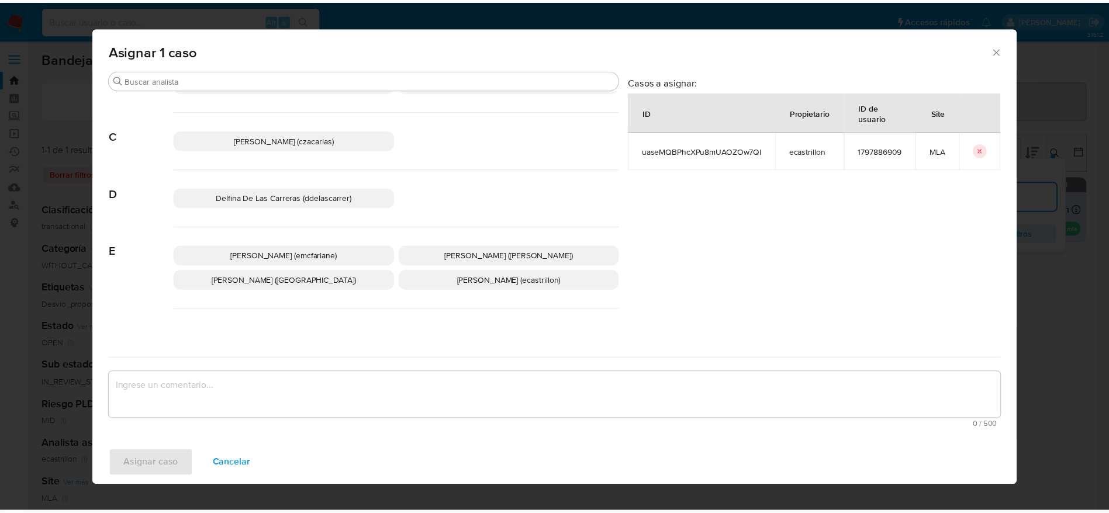
scroll to position [88, 0]
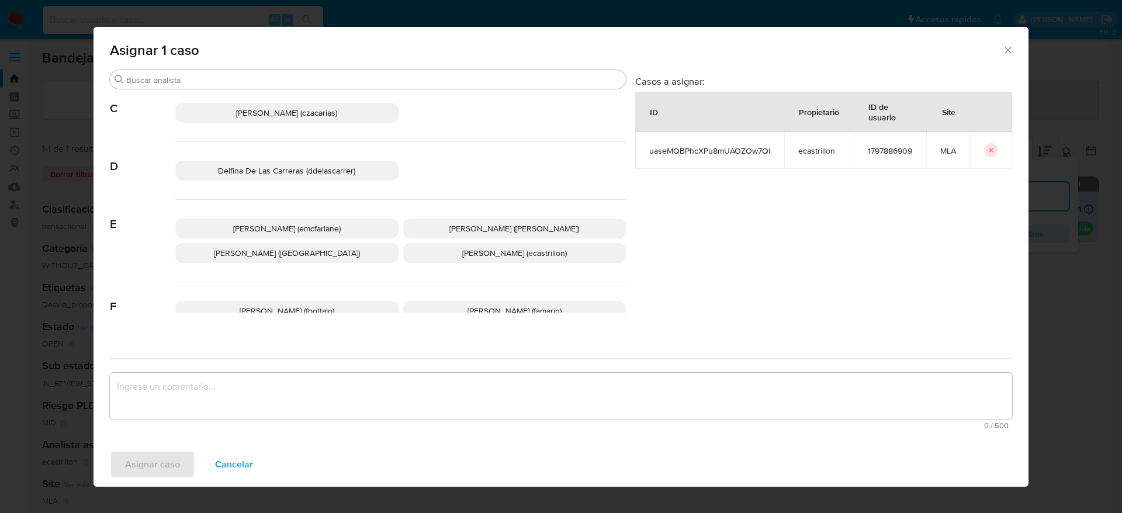
click at [326, 223] on span "Elaine Mc Farlane (emcfarlane)" at bounding box center [287, 229] width 108 height 12
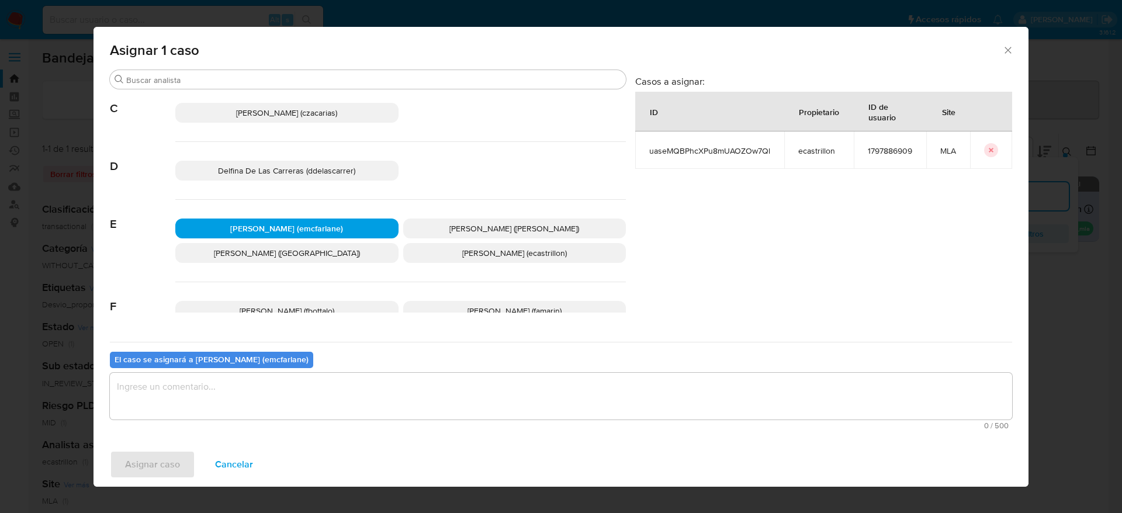
drag, startPoint x: 238, startPoint y: 374, endPoint x: 209, endPoint y: 404, distance: 42.2
click at [238, 374] on textarea "assign-modal" at bounding box center [561, 396] width 903 height 47
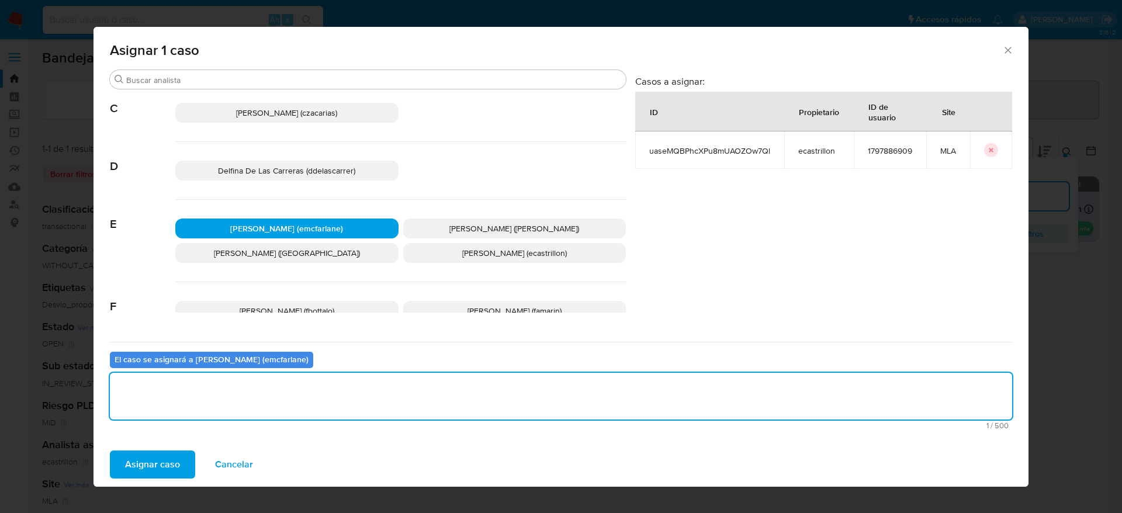
click at [182, 449] on div "Asignar caso Cancelar" at bounding box center [561, 464] width 935 height 44
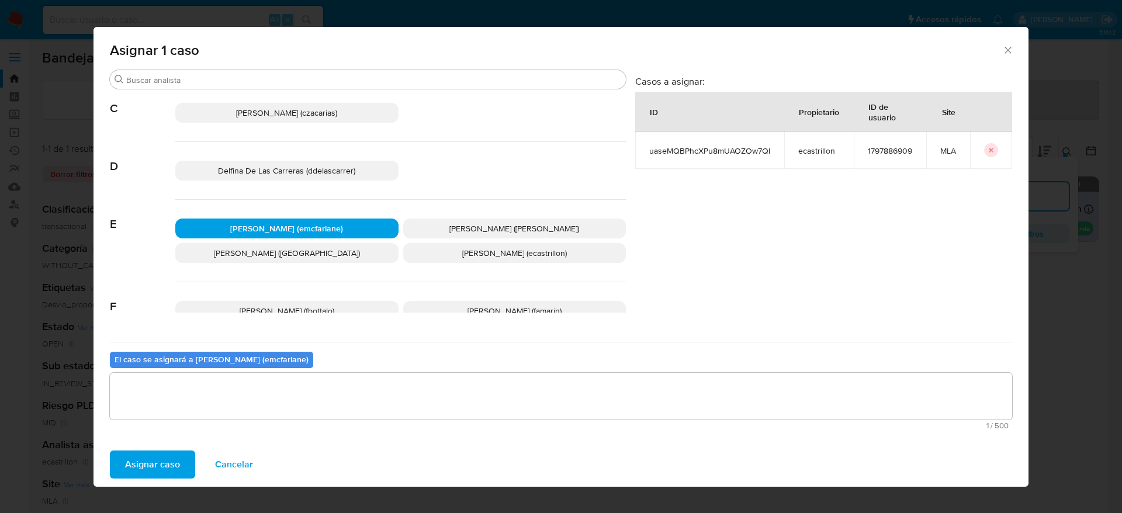
click at [180, 454] on button "Asignar caso" at bounding box center [152, 465] width 85 height 28
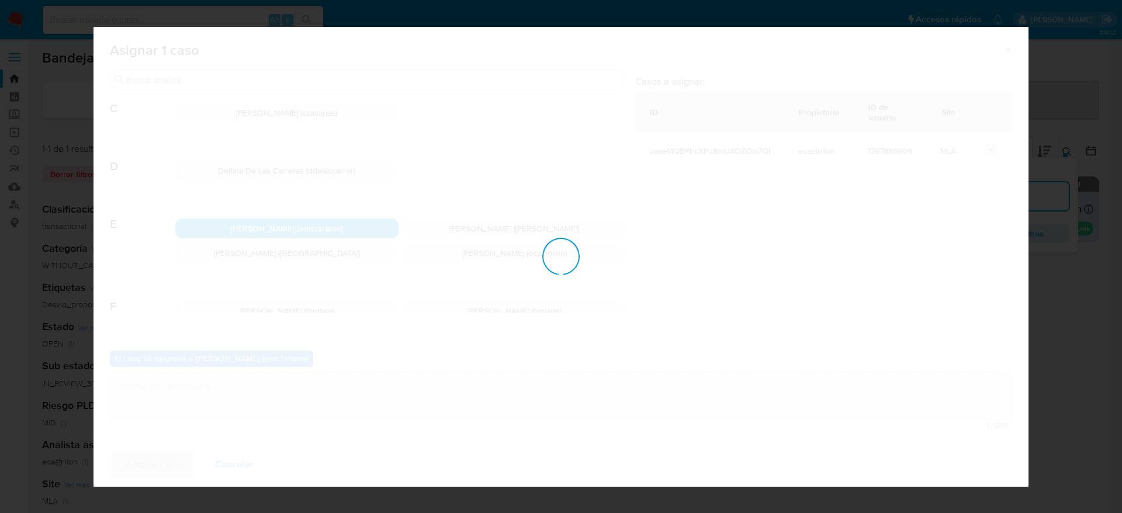
checkbox input "false"
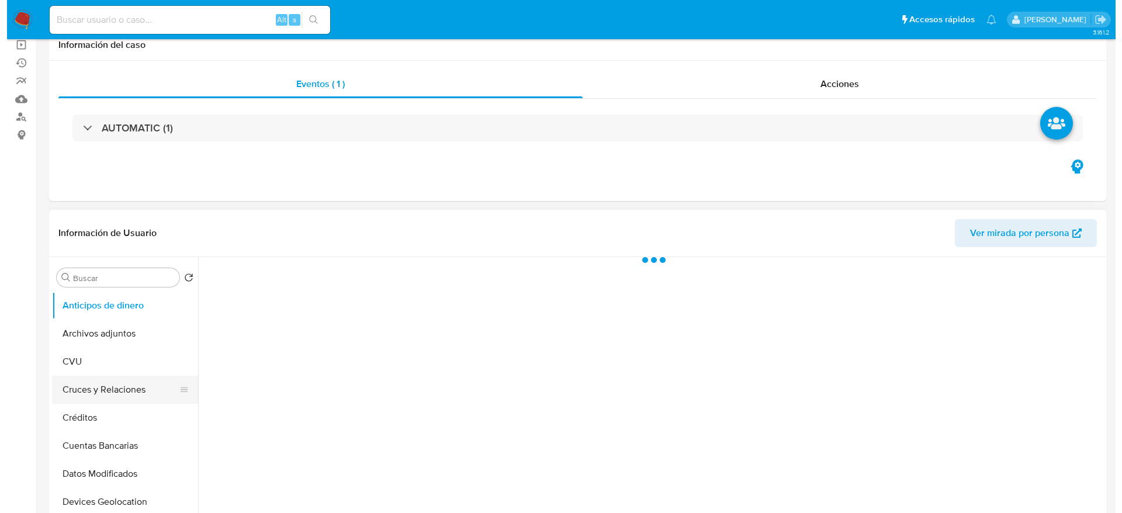
scroll to position [88, 0]
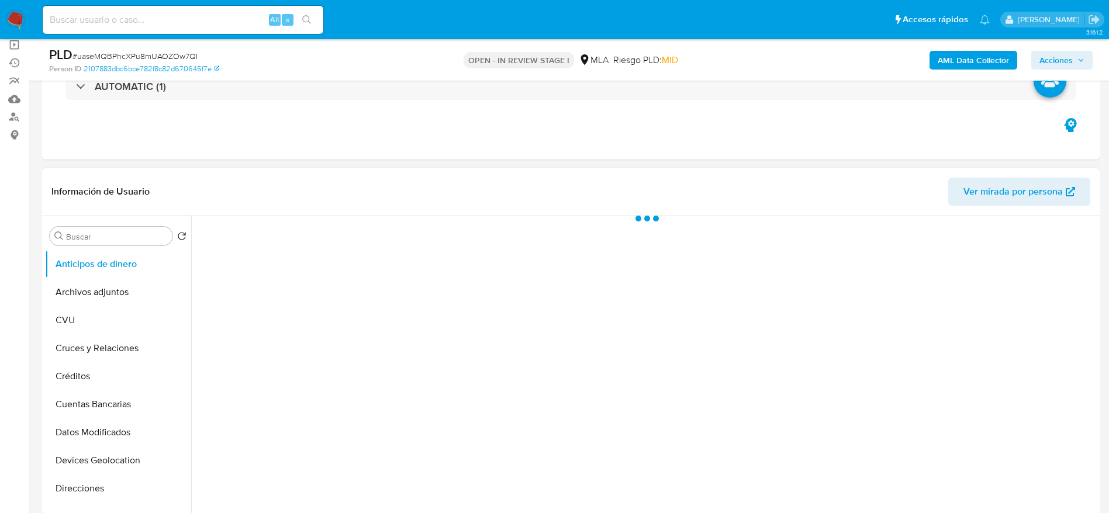
drag, startPoint x: 89, startPoint y: 288, endPoint x: 194, endPoint y: 278, distance: 105.7
click at [89, 289] on button "Archivos adjuntos" at bounding box center [118, 292] width 146 height 28
select select "10"
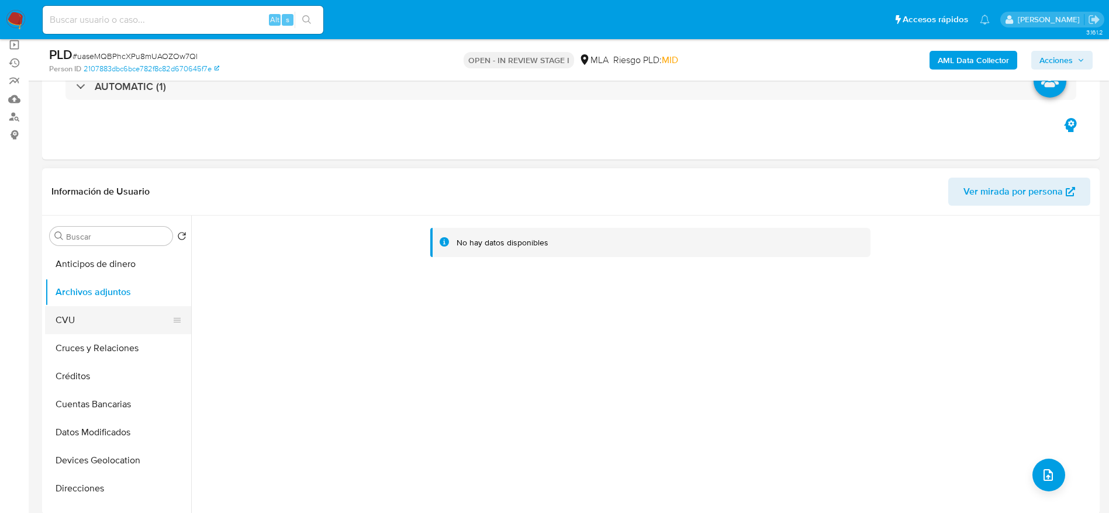
click at [116, 310] on button "CVU" at bounding box center [113, 320] width 137 height 28
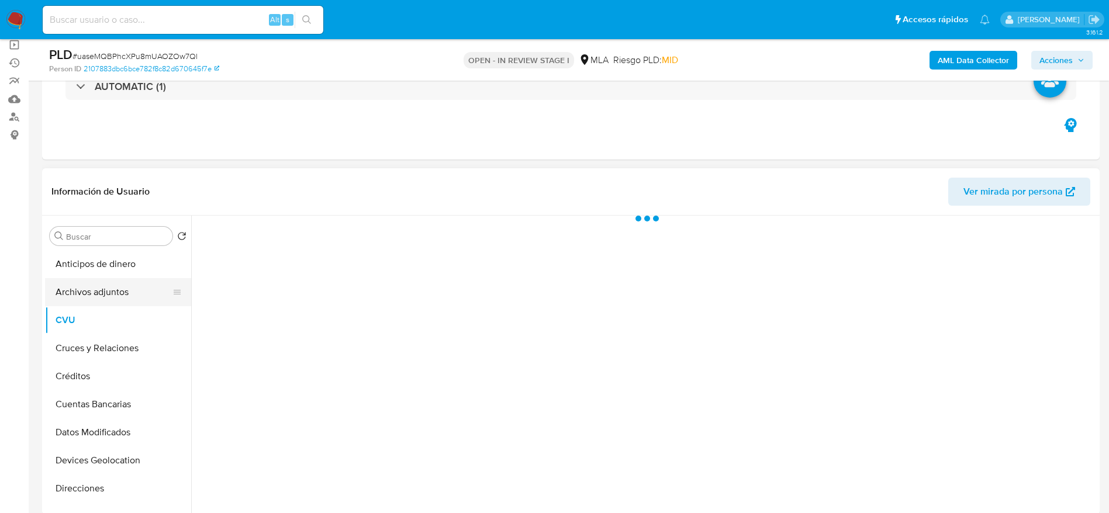
click at [104, 287] on button "Archivos adjuntos" at bounding box center [113, 292] width 137 height 28
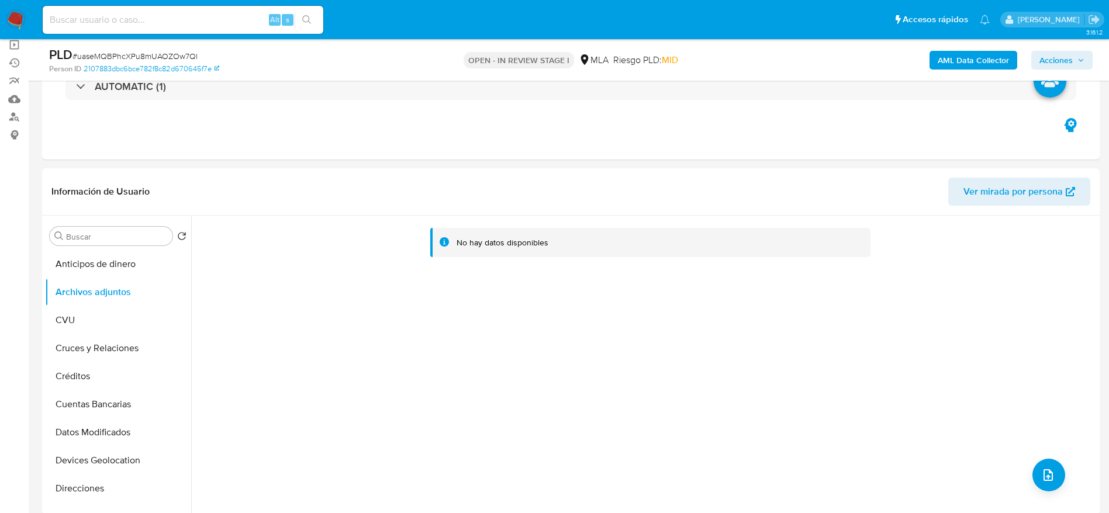
click at [980, 55] on b "AML Data Collector" at bounding box center [973, 60] width 71 height 19
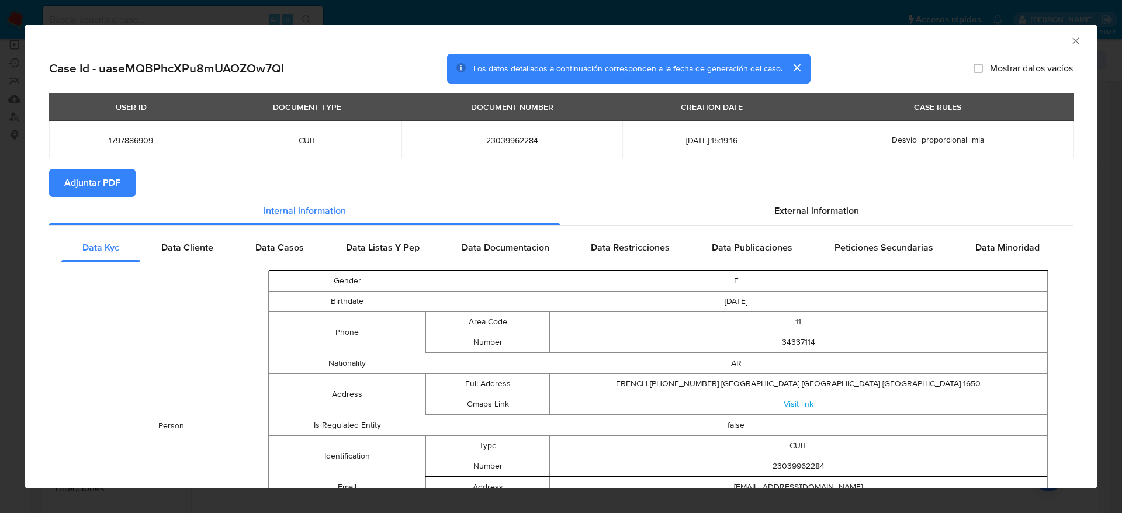
drag, startPoint x: 795, startPoint y: 210, endPoint x: 217, endPoint y: 265, distance: 580.7
click at [789, 213] on span "External information" at bounding box center [817, 210] width 85 height 13
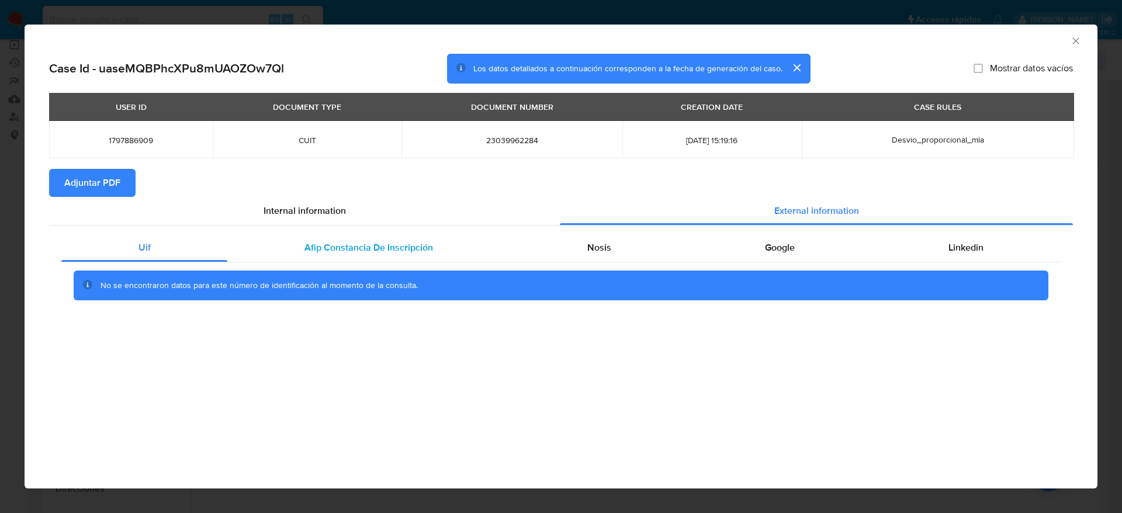
drag, startPoint x: 308, startPoint y: 256, endPoint x: 421, endPoint y: 254, distance: 113.4
click at [309, 255] on div "Afip Constancia De Inscripción" at bounding box center [368, 248] width 282 height 28
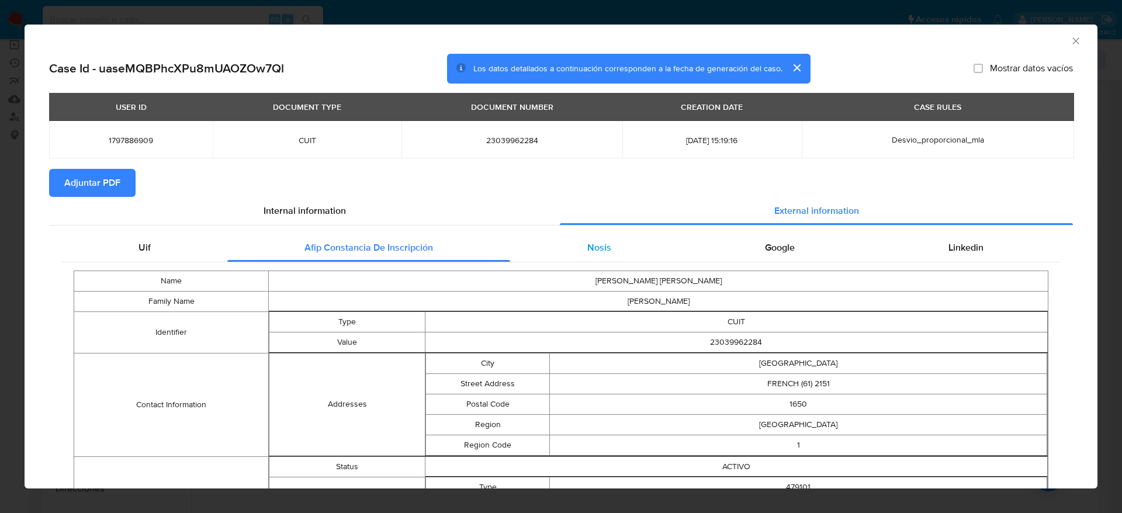
click at [614, 246] on div "Nosis" at bounding box center [599, 248] width 178 height 28
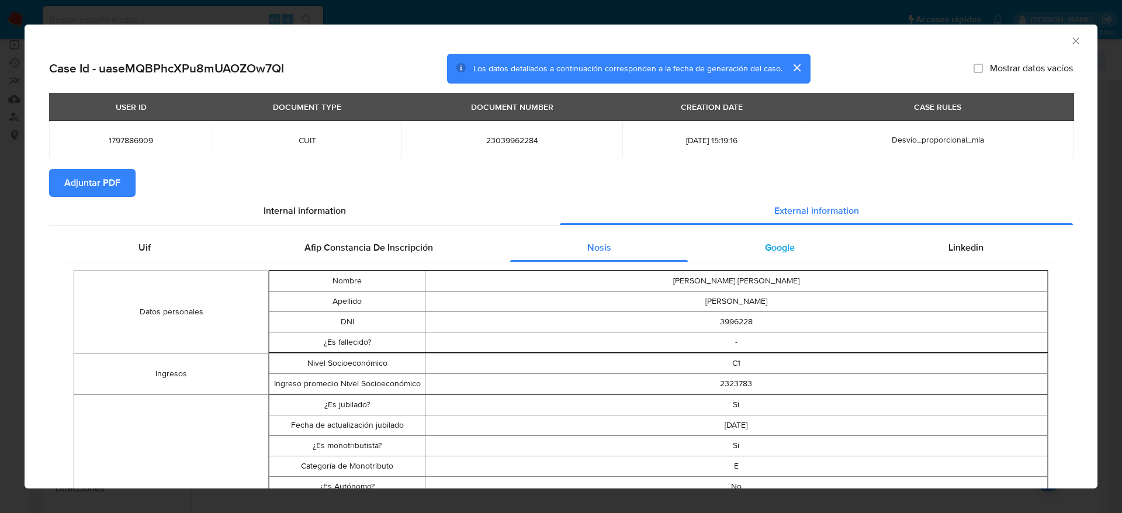
click at [777, 256] on div "Google" at bounding box center [780, 248] width 184 height 28
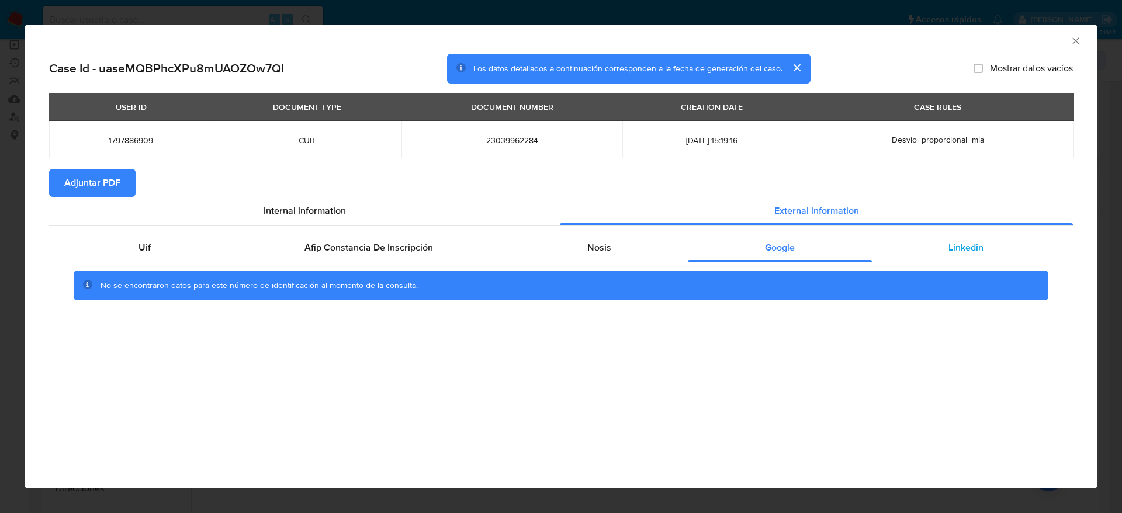
click at [973, 257] on div "Linkedin" at bounding box center [966, 248] width 189 height 28
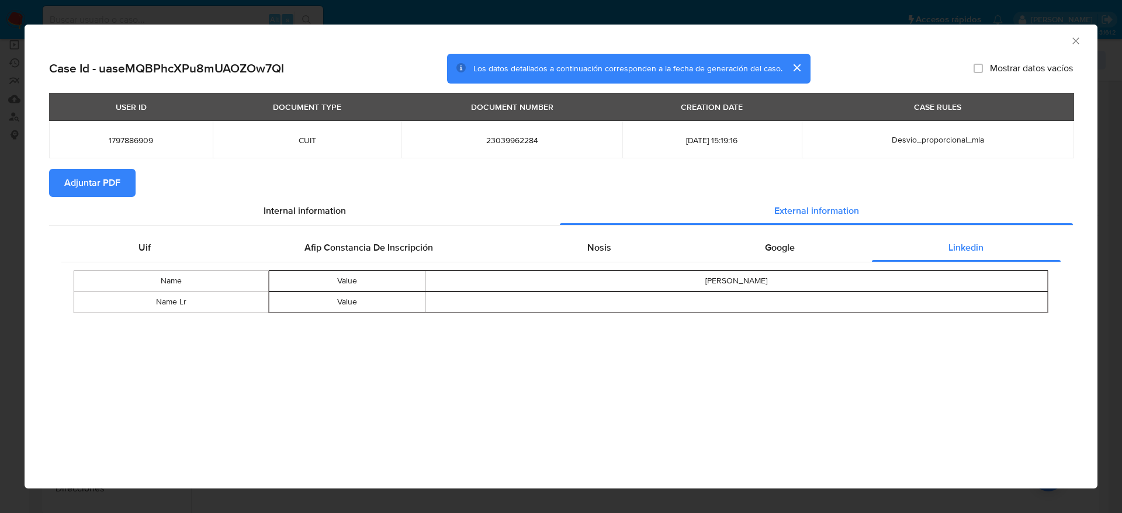
click at [67, 176] on span "Adjuntar PDF" at bounding box center [92, 183] width 56 height 26
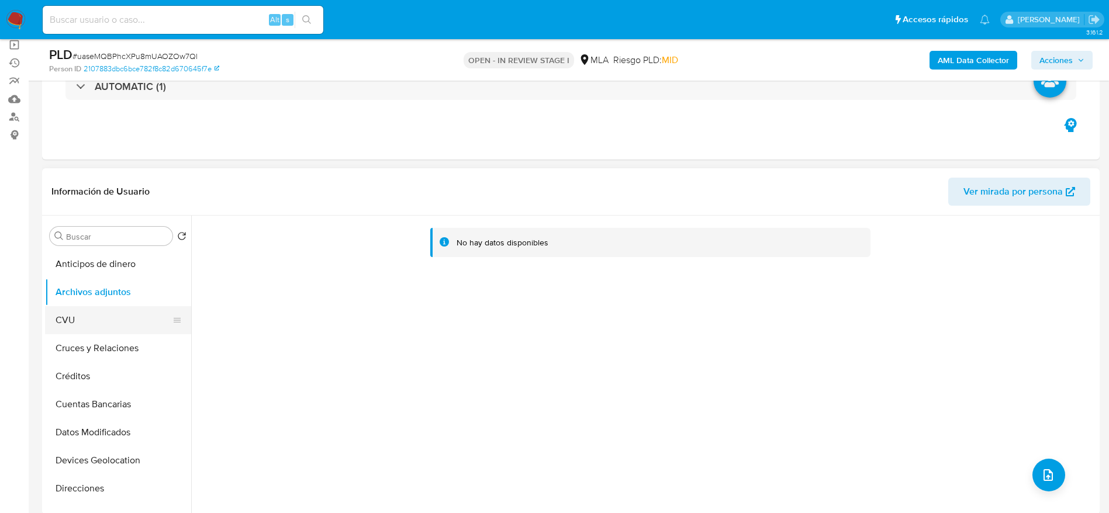
click at [76, 318] on button "CVU" at bounding box center [113, 320] width 137 height 28
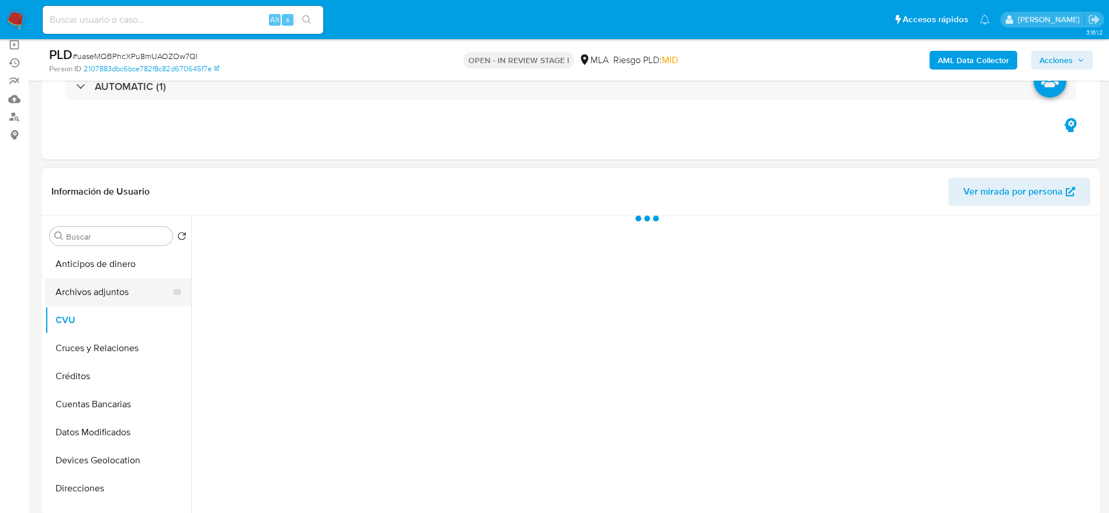
click at [89, 295] on button "Archivos adjuntos" at bounding box center [113, 292] width 137 height 28
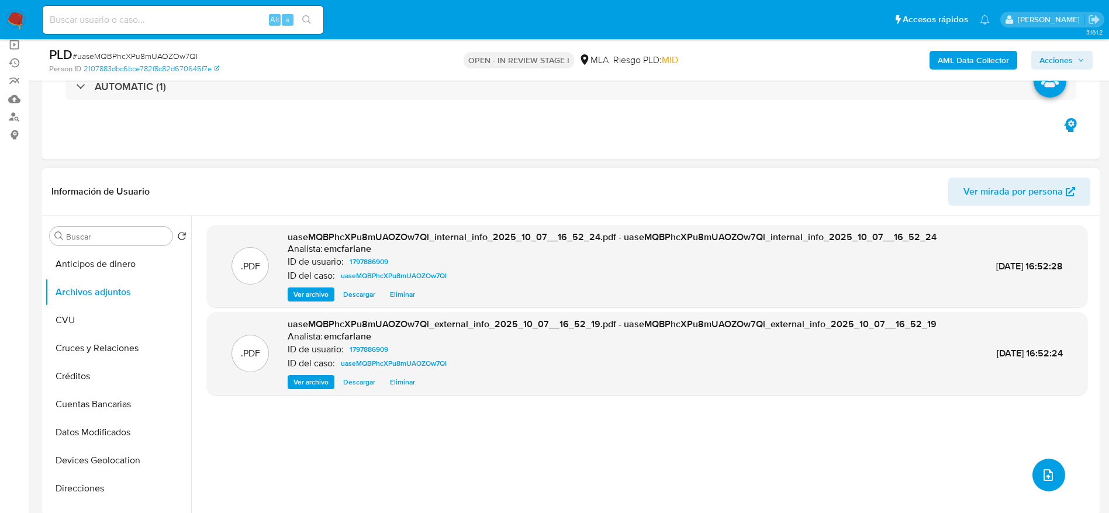
click at [1044, 473] on icon "upload-file" at bounding box center [1048, 475] width 14 height 14
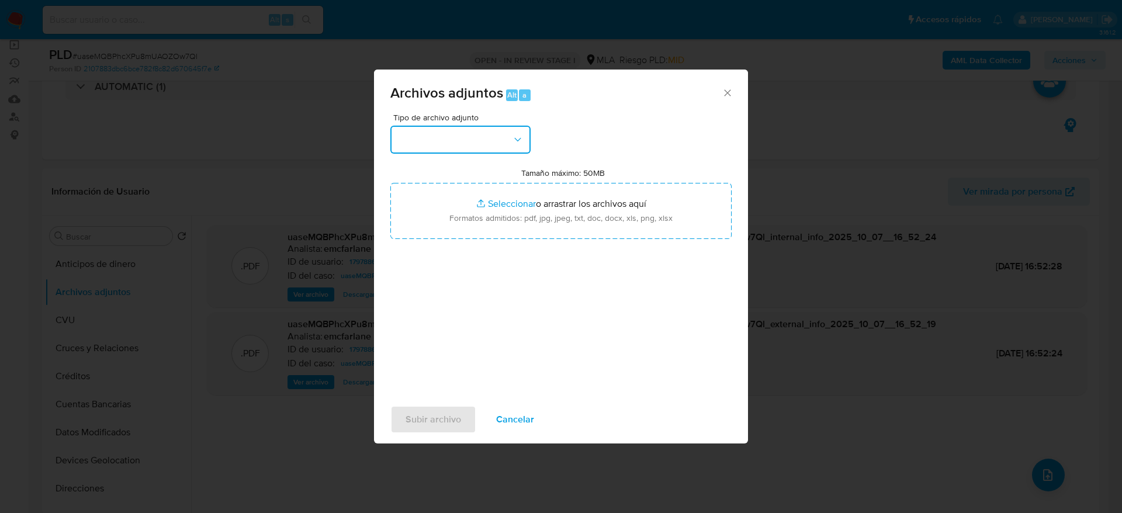
click at [503, 140] on button "button" at bounding box center [460, 140] width 140 height 28
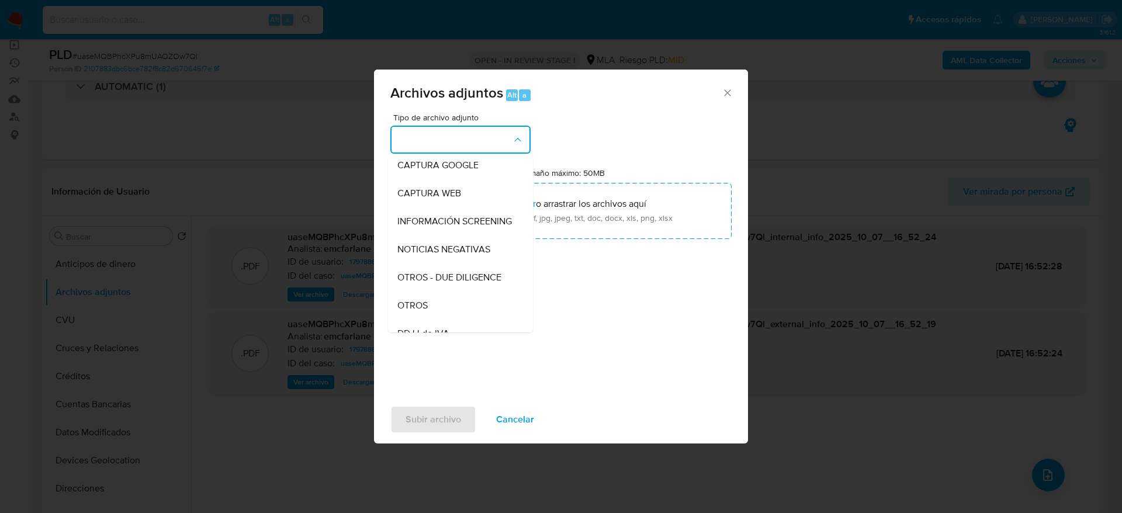
scroll to position [175, 0]
click at [419, 226] on span "OTROS" at bounding box center [412, 221] width 30 height 12
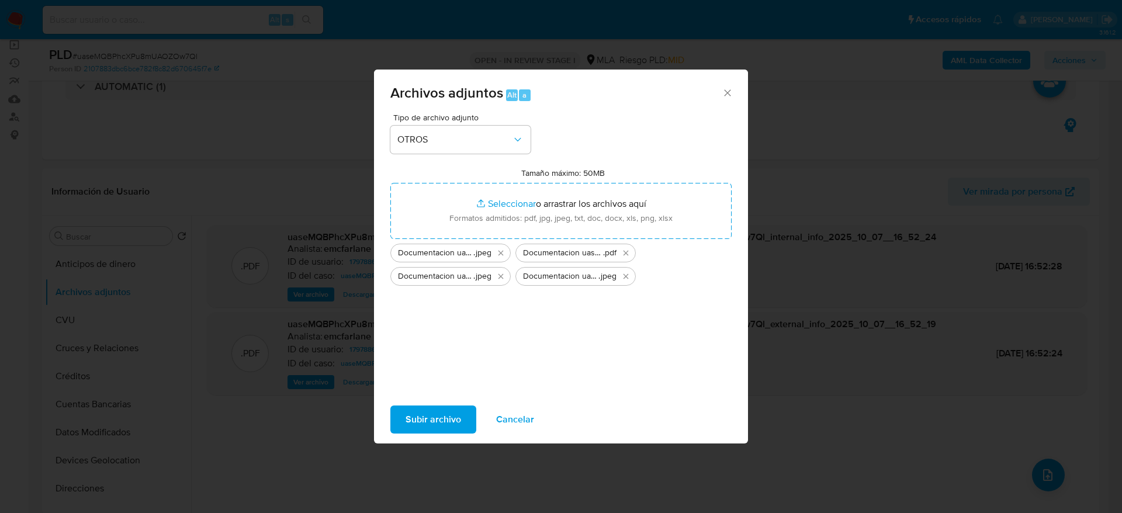
click at [432, 420] on span "Subir archivo" at bounding box center [434, 420] width 56 height 26
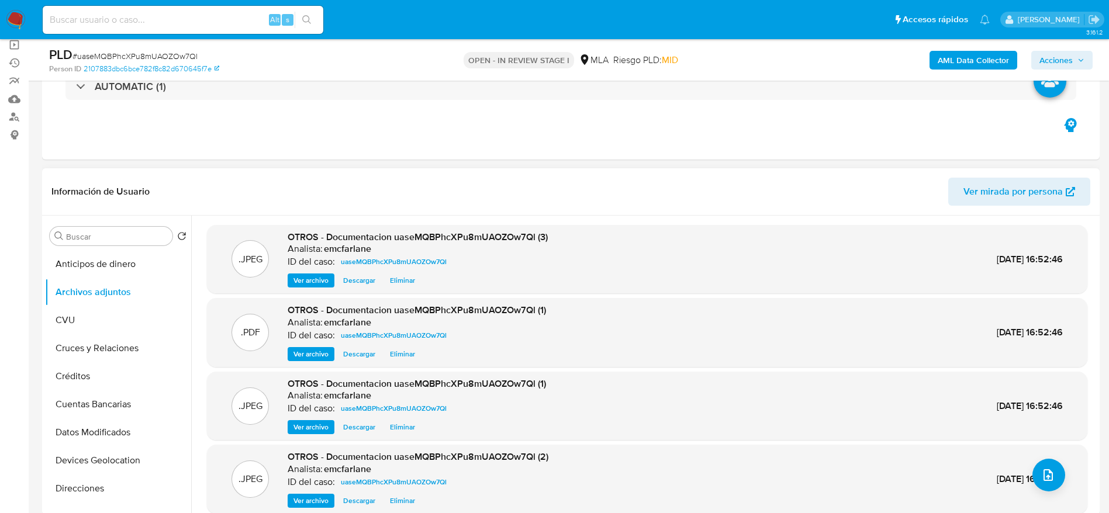
click at [1060, 483] on div ".JPEG OTROS - Documentacion uaseMQBPhcXPu8mUAOZOw7Ql (2) Analista: emcfarlane I…" at bounding box center [647, 479] width 869 height 57
click at [1043, 471] on icon "upload-file" at bounding box center [1048, 475] width 14 height 14
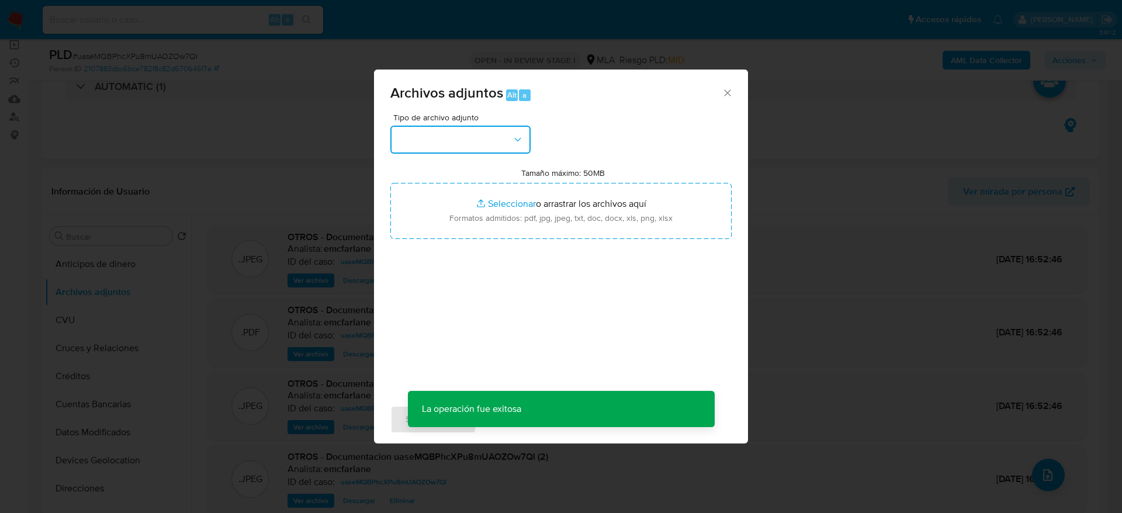
click at [448, 132] on button "button" at bounding box center [460, 140] width 140 height 28
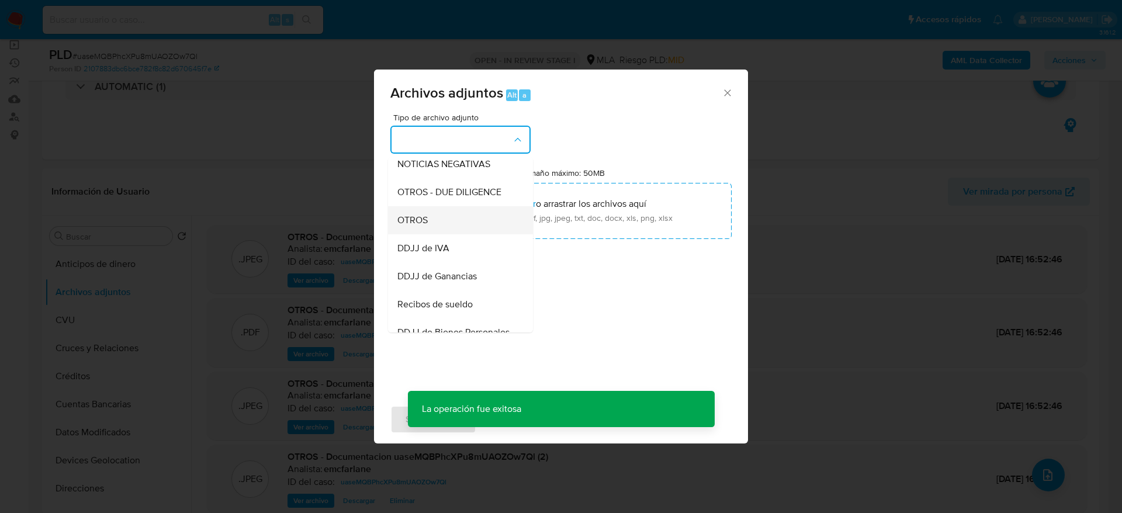
click at [435, 219] on div "OTROS" at bounding box center [456, 220] width 119 height 28
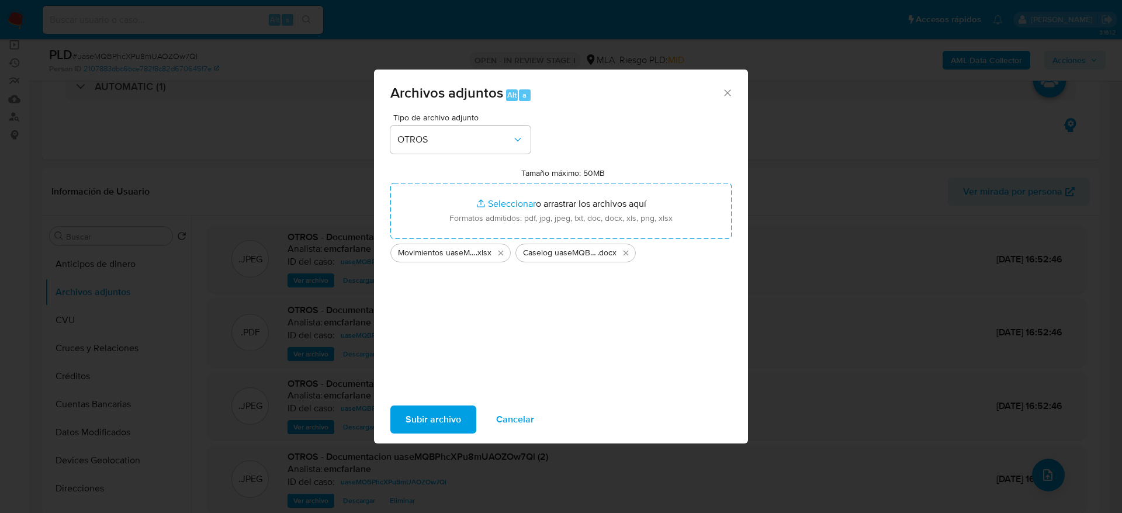
click at [445, 420] on span "Subir archivo" at bounding box center [434, 420] width 56 height 26
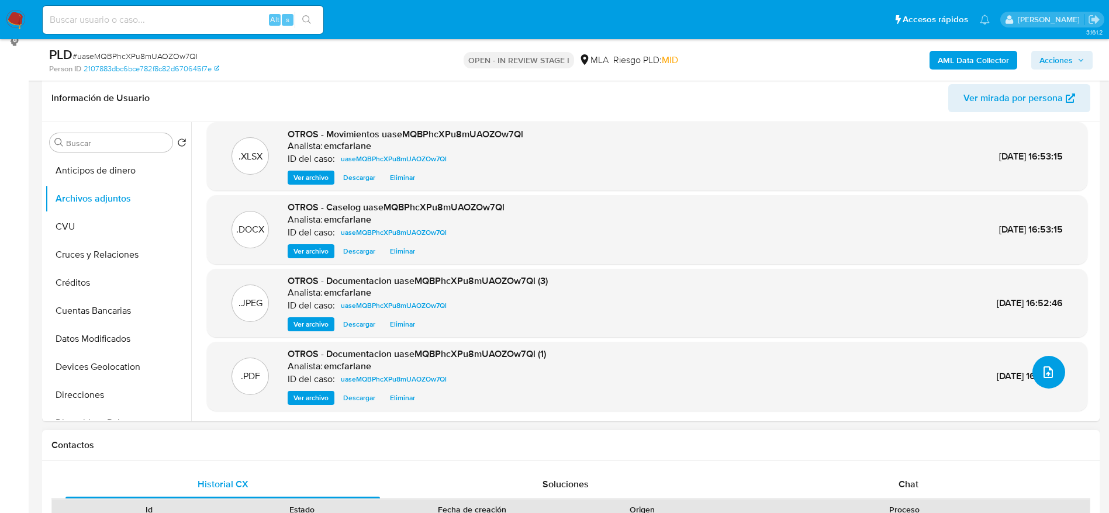
scroll to position [263, 0]
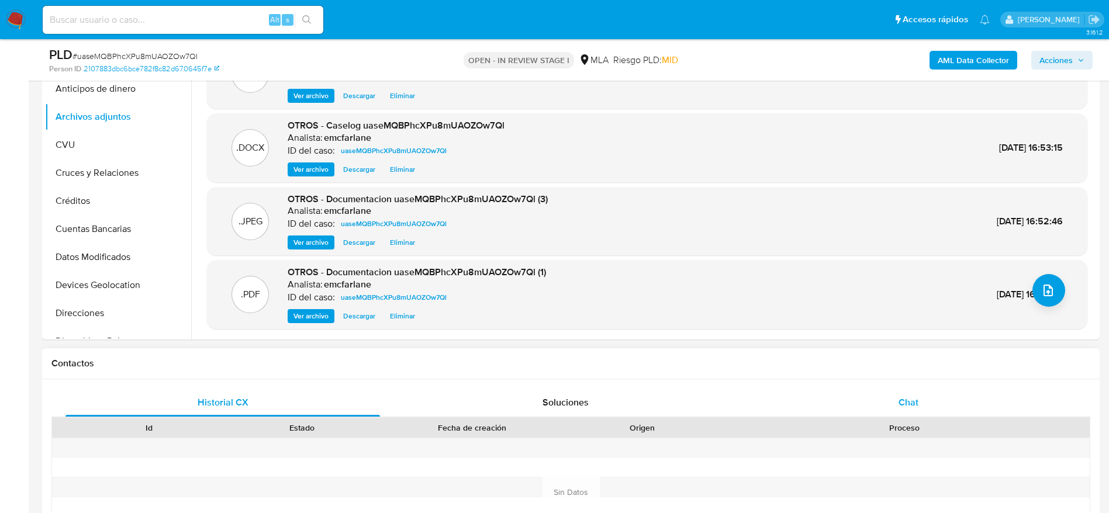
click at [910, 402] on span "Chat" at bounding box center [908, 402] width 20 height 13
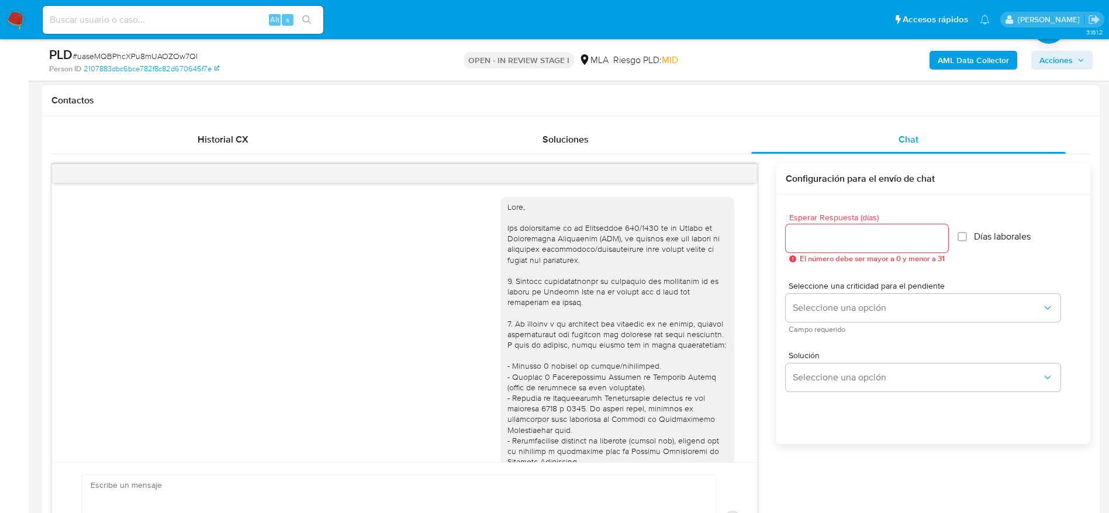
scroll to position [1367, 0]
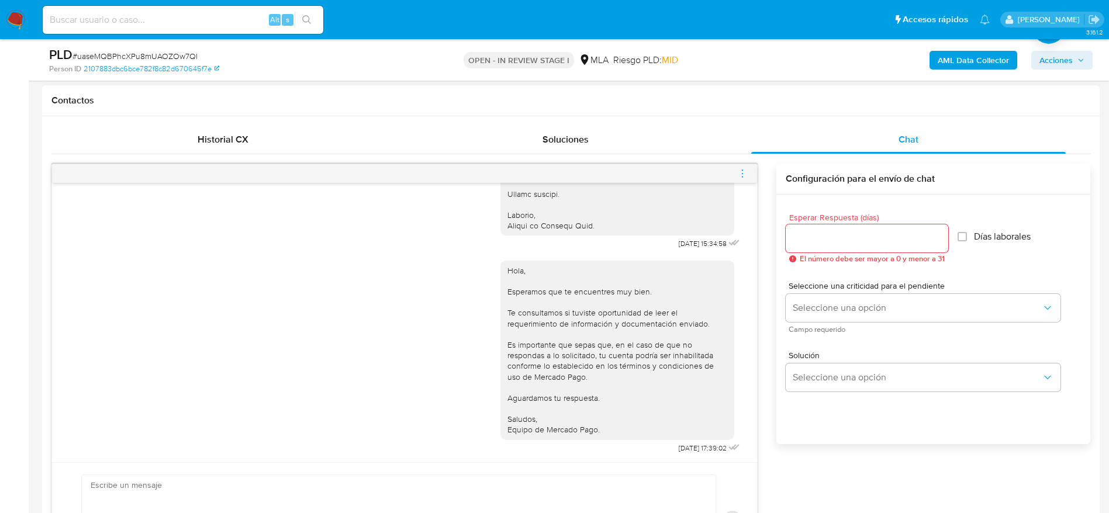
click at [738, 178] on icon "menu-action" at bounding box center [742, 173] width 11 height 11
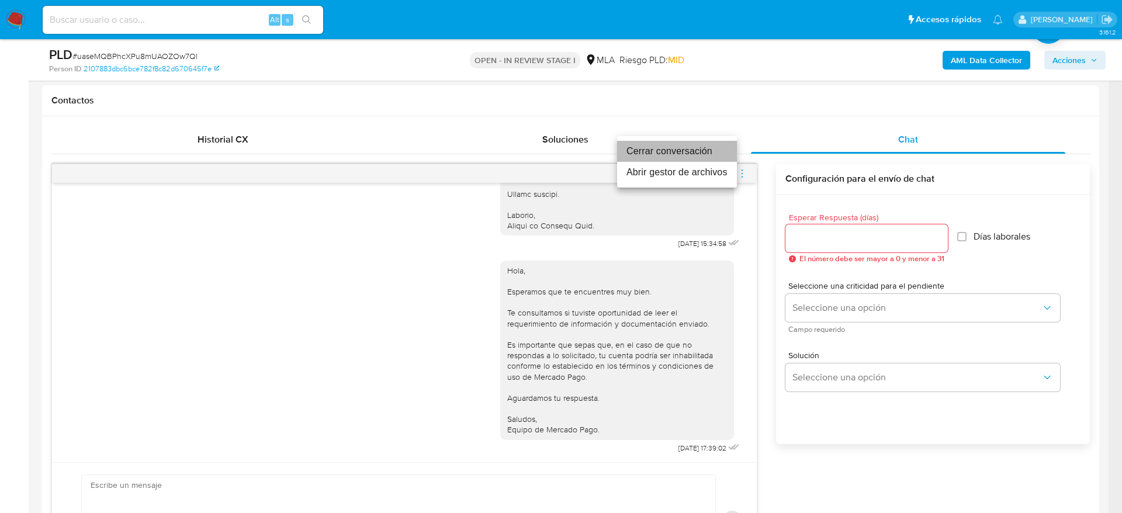
click at [668, 153] on li "Cerrar conversación" at bounding box center [677, 151] width 120 height 21
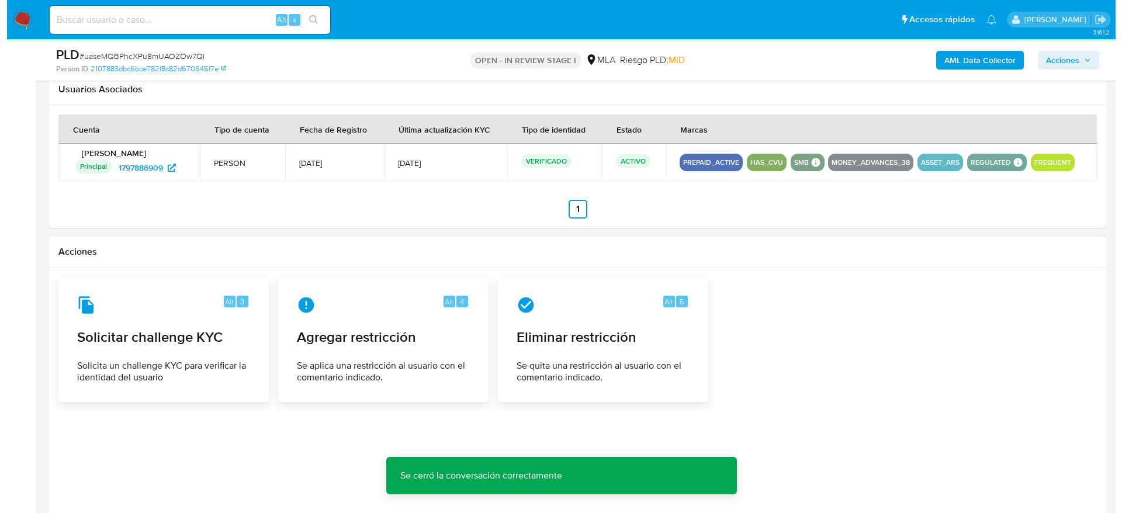
scroll to position [1789, 0]
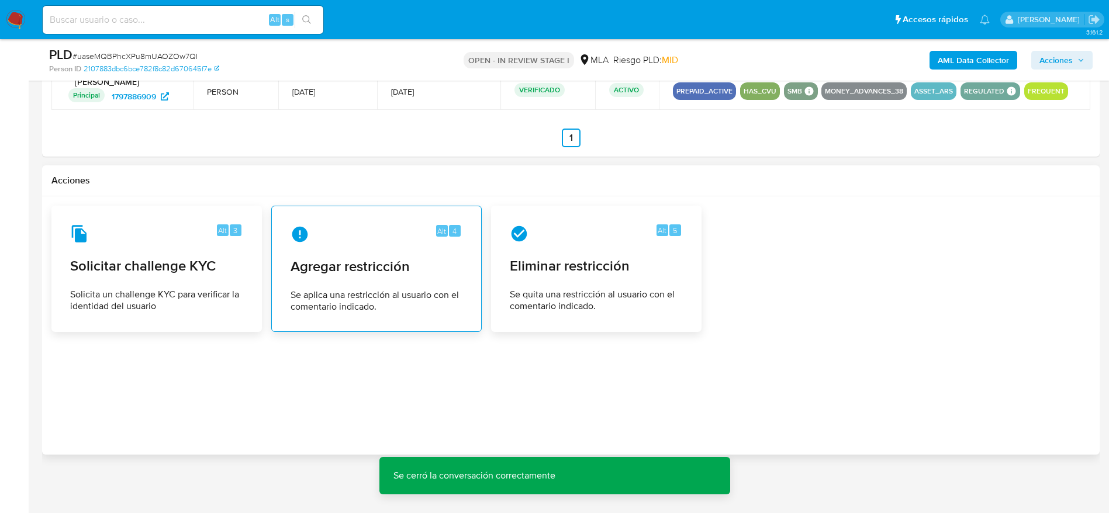
click at [382, 291] on span "Se aplica una restricción al usuario con el comentario indicado." at bounding box center [377, 300] width 172 height 23
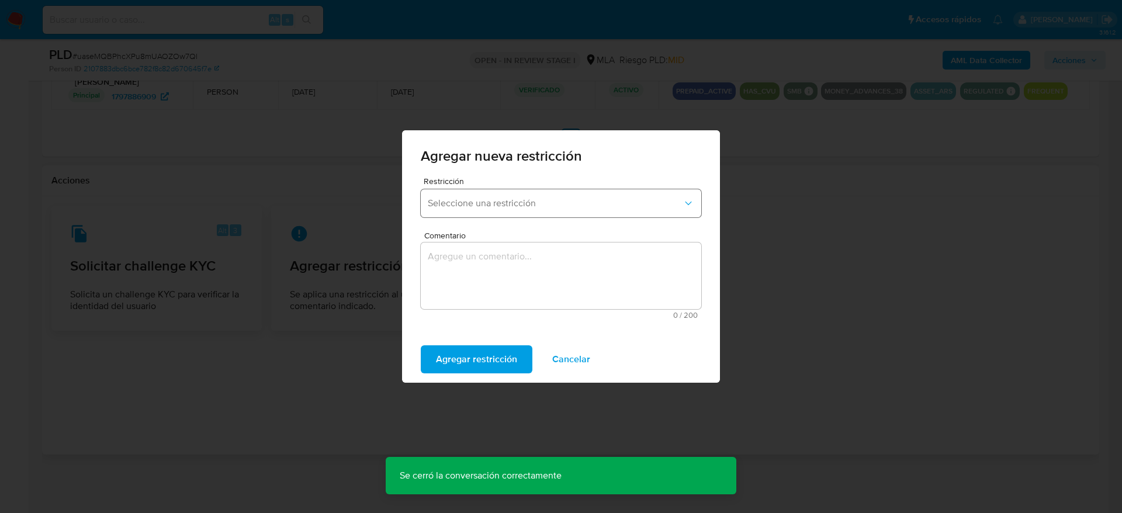
click at [542, 206] on span "Seleccione una restricción" at bounding box center [555, 204] width 255 height 12
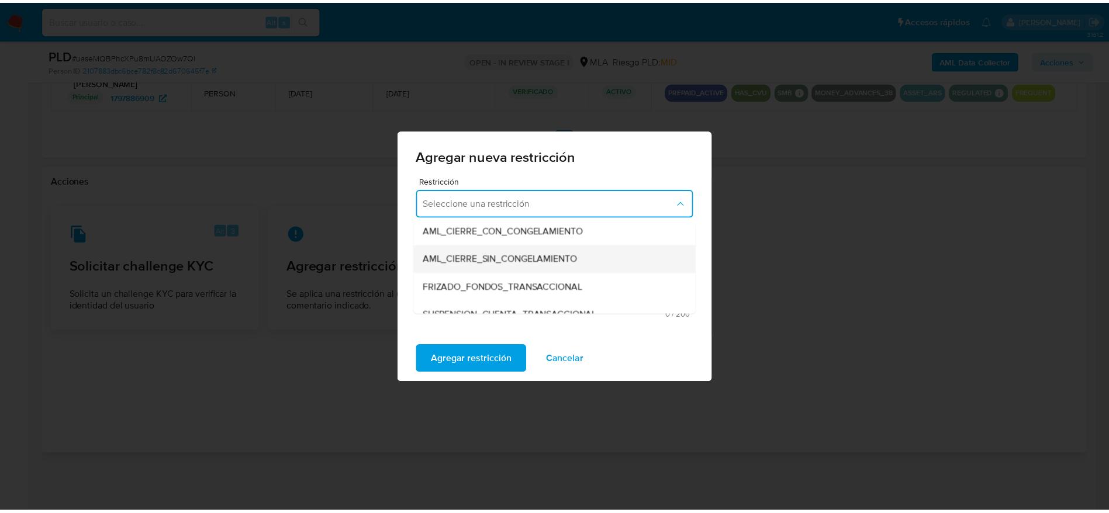
scroll to position [175, 0]
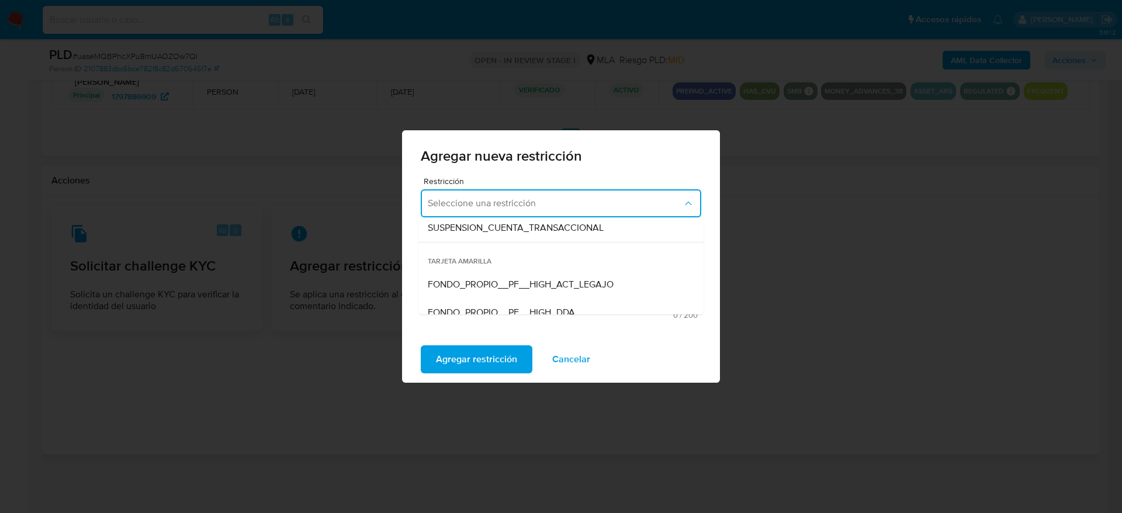
click at [517, 234] on div "SUSPENSION_CUENTA_TRANSACCIONAL" at bounding box center [558, 228] width 260 height 28
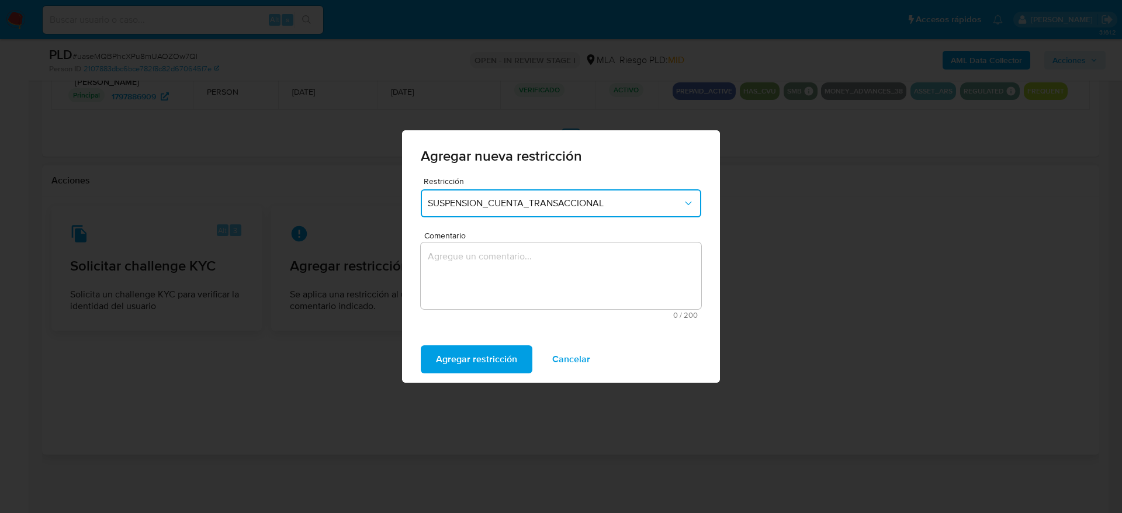
click at [509, 283] on textarea "Comentario" at bounding box center [561, 276] width 281 height 67
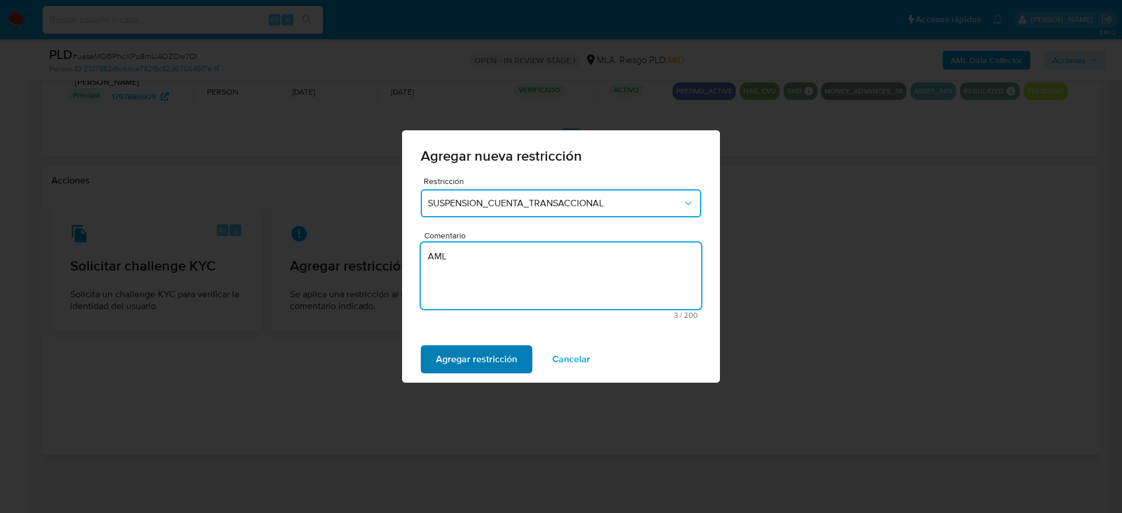
type textarea "AML"
click at [481, 355] on span "Agregar restricción" at bounding box center [476, 360] width 81 height 26
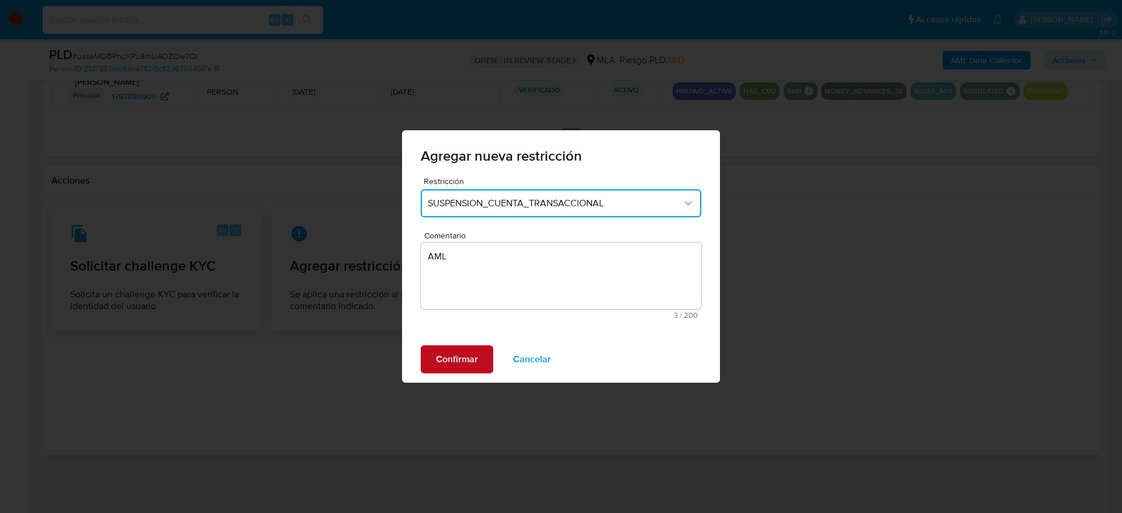
click at [454, 362] on span "Confirmar" at bounding box center [457, 360] width 42 height 26
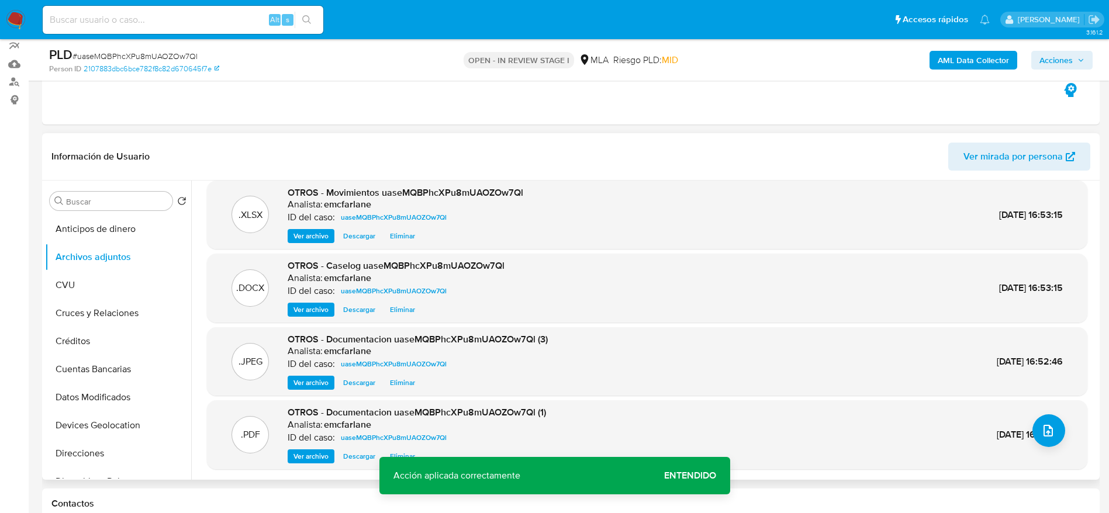
scroll to position [263, 0]
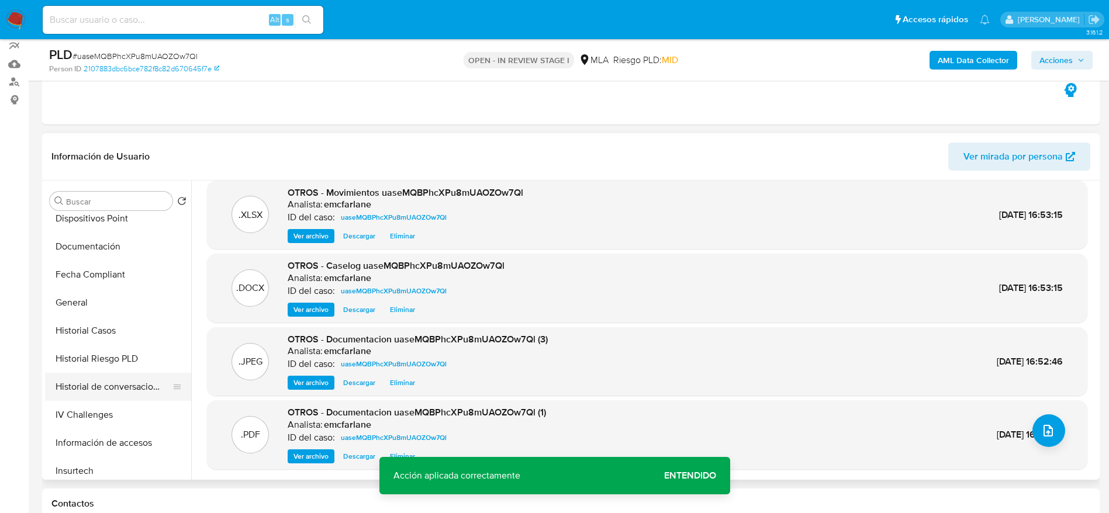
click at [100, 391] on button "Historial de conversaciones" at bounding box center [113, 387] width 137 height 28
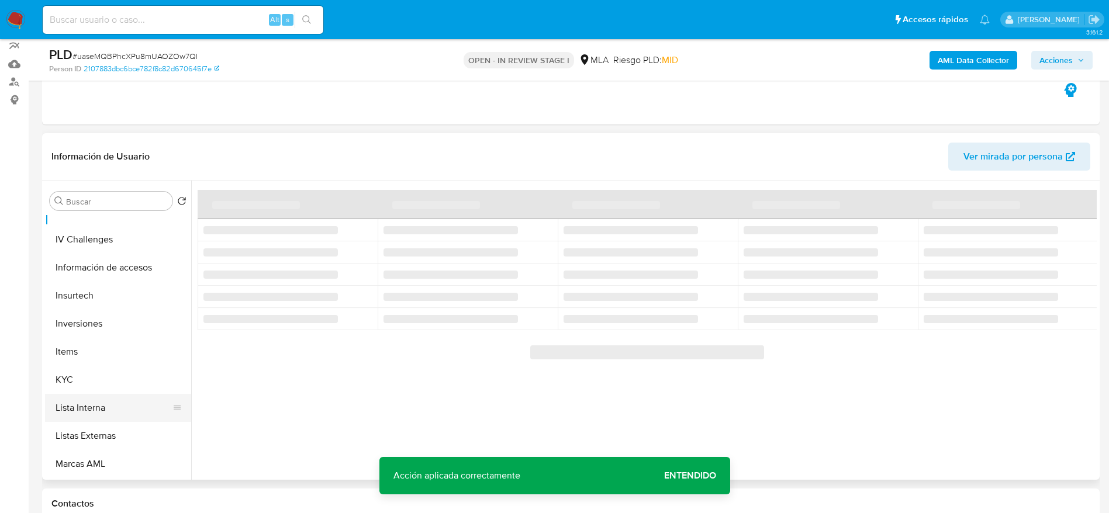
scroll to position [606, 0]
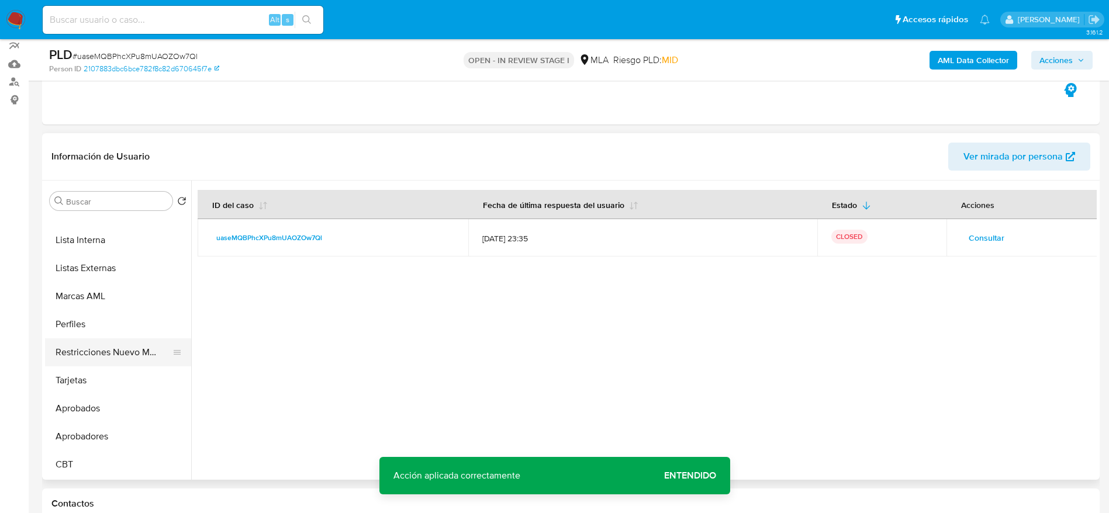
click at [107, 351] on button "Restricciones Nuevo Mundo" at bounding box center [113, 352] width 137 height 28
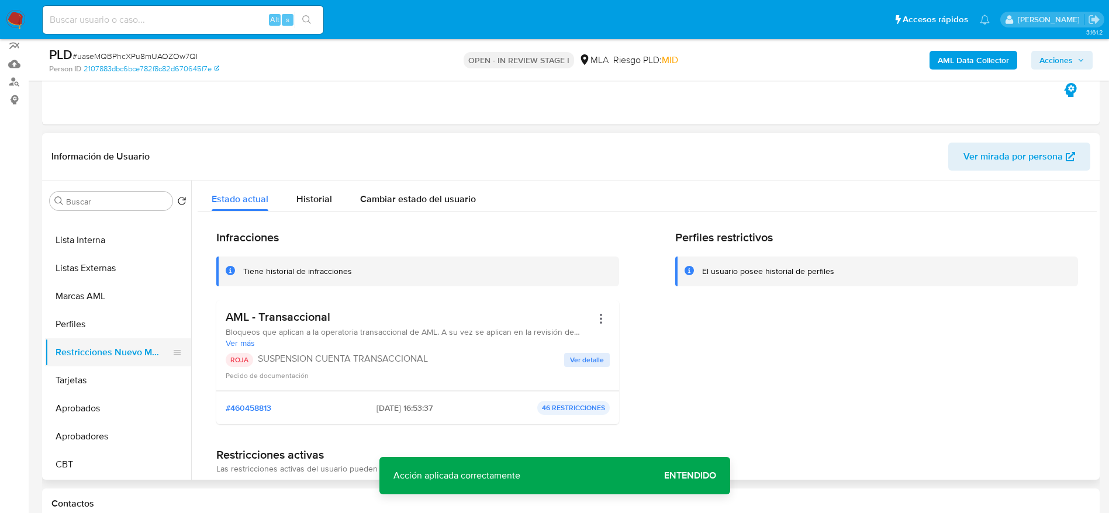
scroll to position [0, 0]
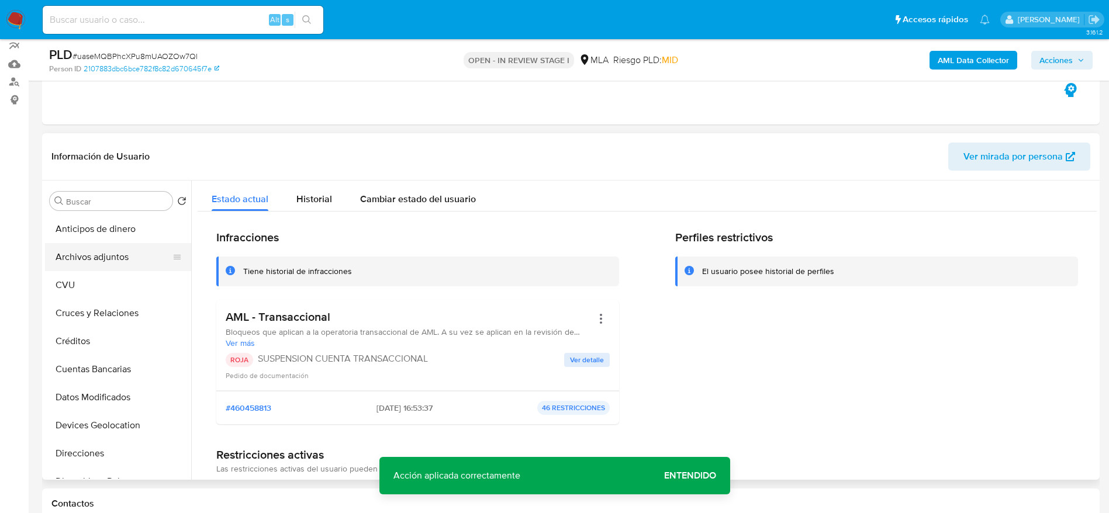
click at [129, 252] on button "Archivos adjuntos" at bounding box center [113, 257] width 137 height 28
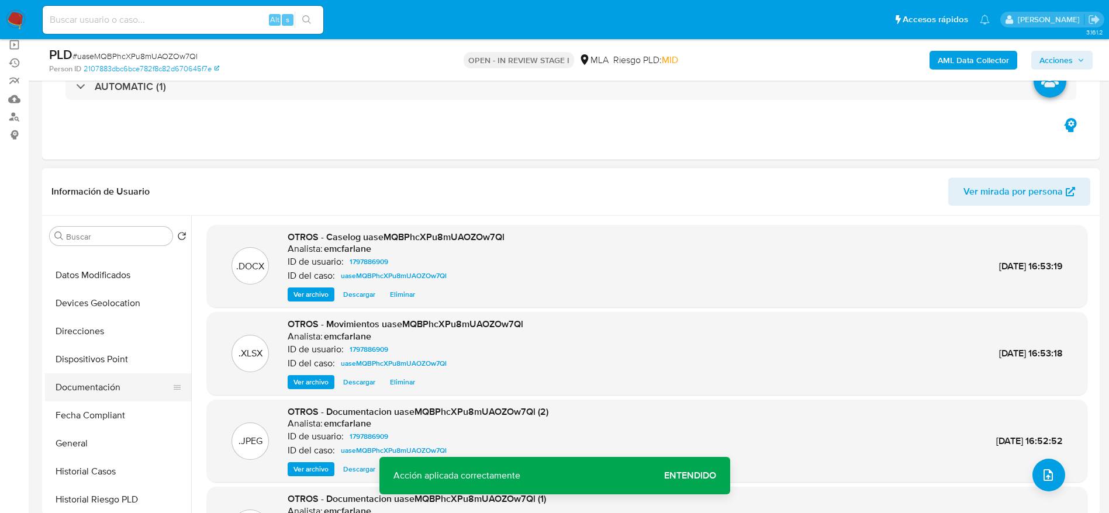
scroll to position [263, 0]
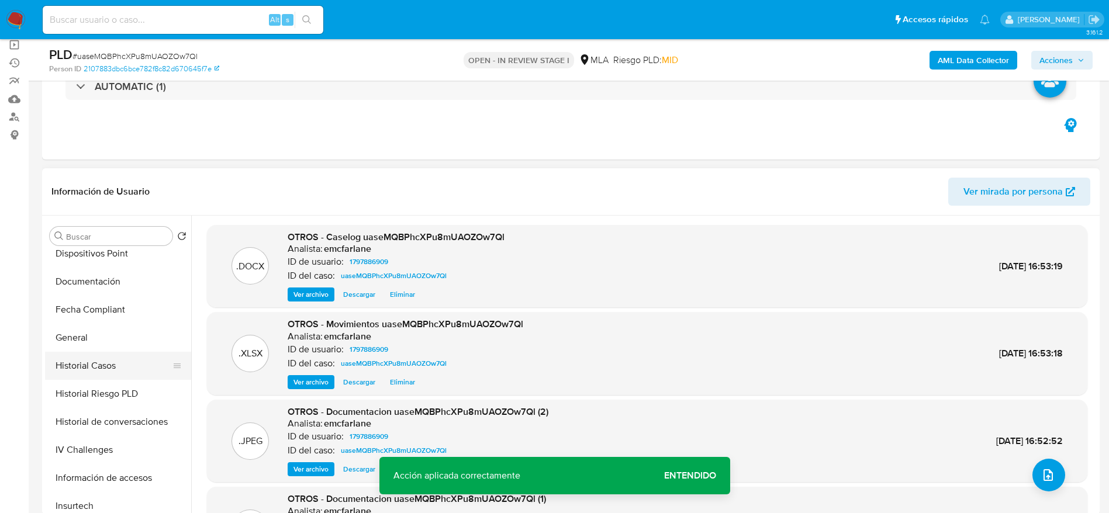
click at [105, 354] on button "Historial Casos" at bounding box center [113, 366] width 137 height 28
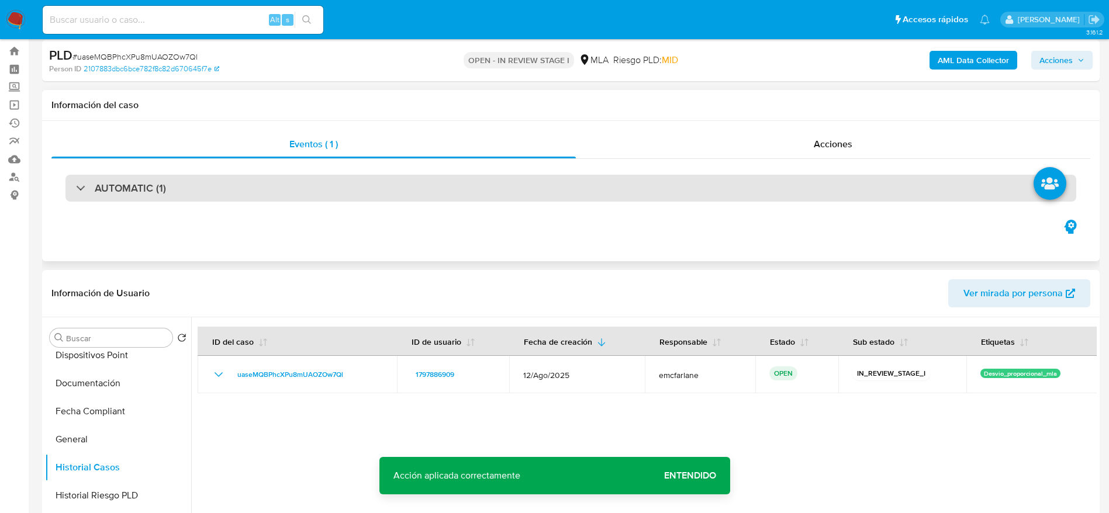
scroll to position [0, 0]
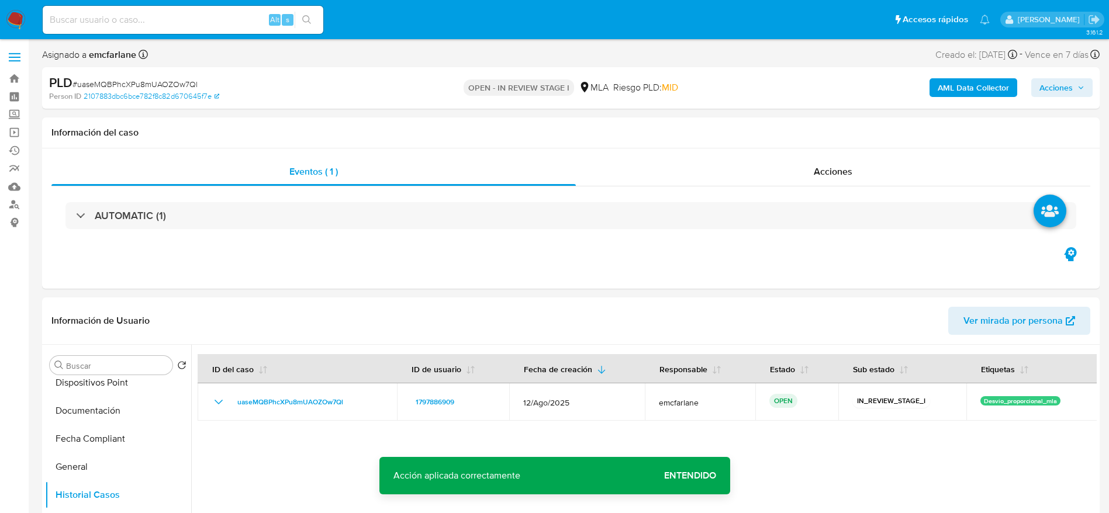
drag, startPoint x: 1084, startPoint y: 87, endPoint x: 1041, endPoint y: 98, distance: 44.8
click at [1084, 86] on button "Acciones" at bounding box center [1061, 87] width 61 height 19
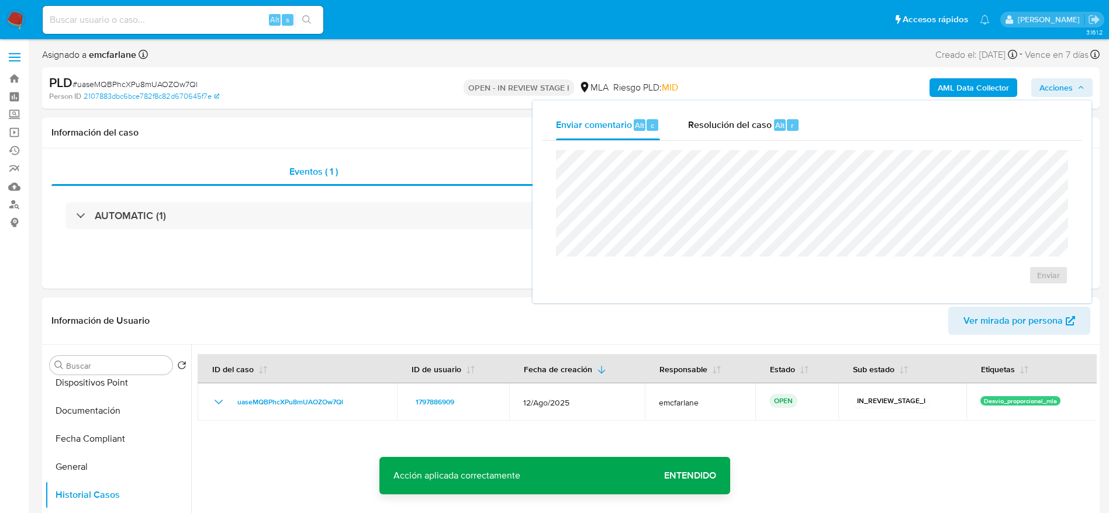
drag, startPoint x: 782, startPoint y: 118, endPoint x: 785, endPoint y: 145, distance: 27.1
click at [782, 120] on div "Alt" at bounding box center [780, 125] width 12 height 12
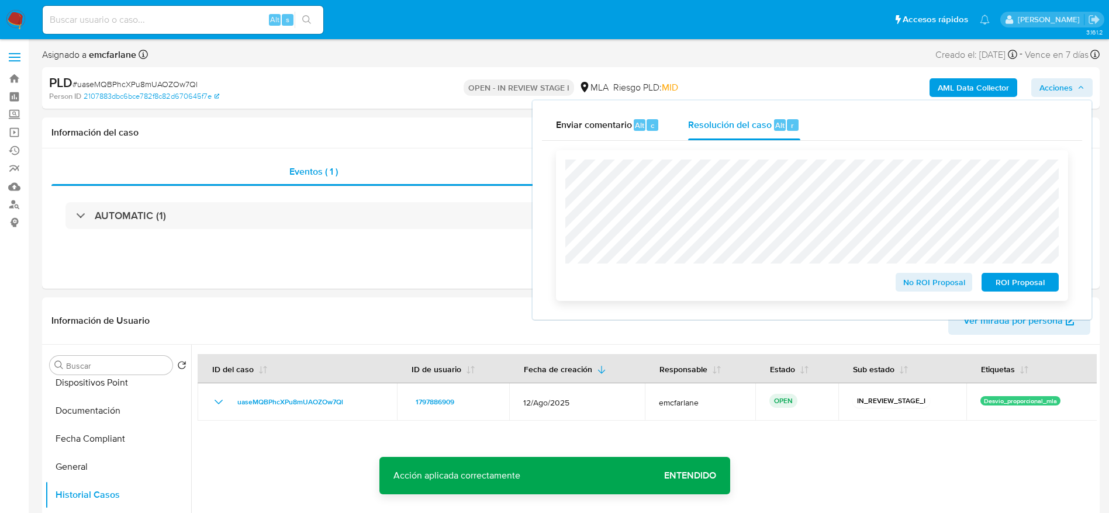
click at [1009, 285] on span "ROI Proposal" at bounding box center [1020, 282] width 61 height 16
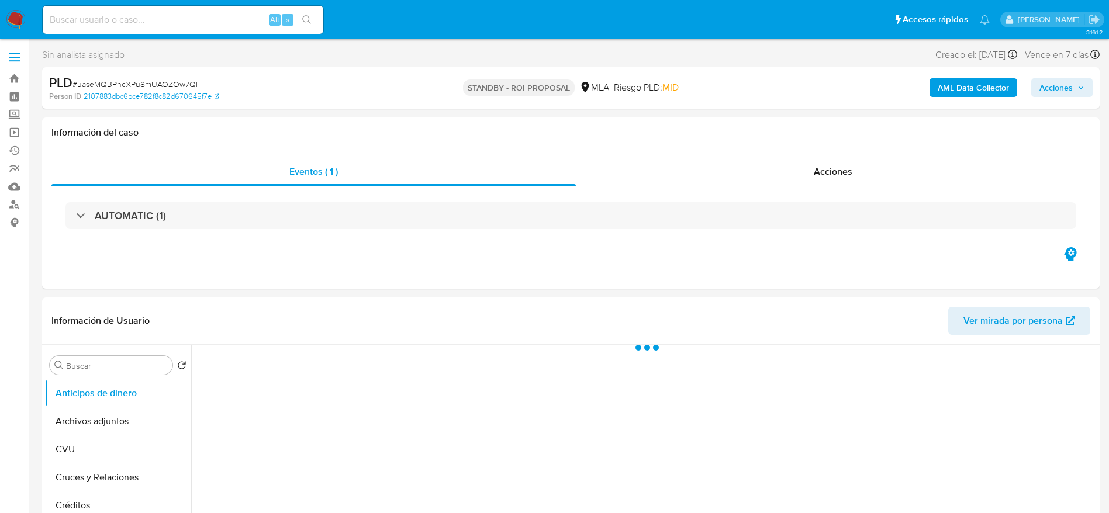
click at [160, 22] on input at bounding box center [183, 19] width 281 height 15
paste input "cuiKZAAp1R9X2aIRmZxyElZH"
type input "cuiKZAAp1R9X2aIRmZxyElZH"
select select "10"
